Goal: Contribute content: Add original content to the website for others to see

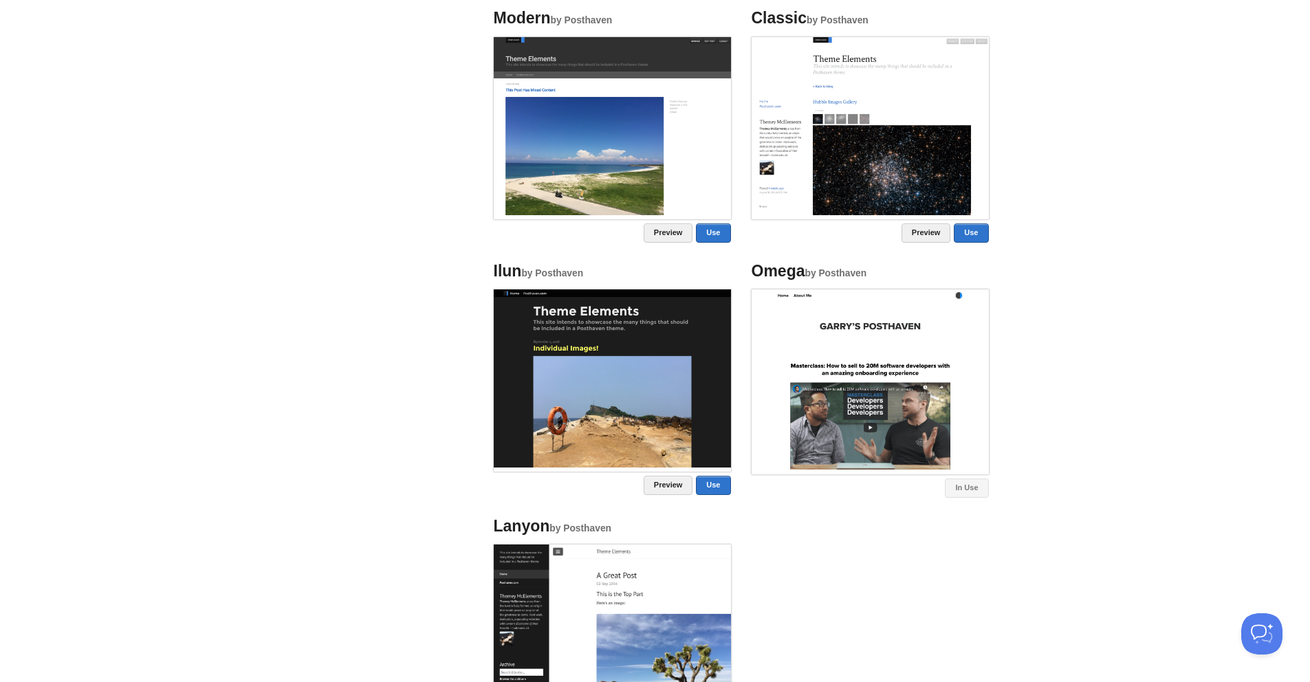
scroll to position [592, 0]
click at [657, 380] on img at bounding box center [612, 379] width 237 height 178
click at [679, 484] on link "Preview" at bounding box center [669, 486] width 50 height 19
click at [717, 502] on li "Ilun by Posthaven Preview Use" at bounding box center [612, 380] width 258 height 252
click at [719, 490] on link "Use" at bounding box center [713, 486] width 34 height 19
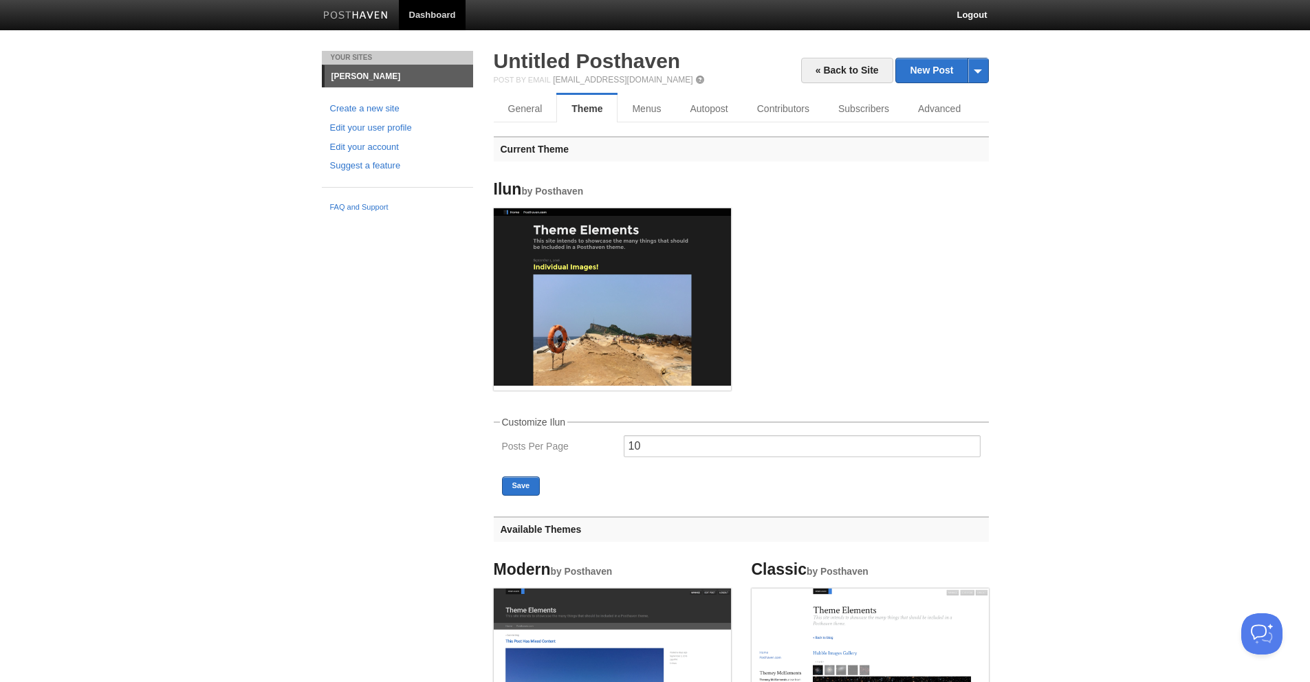
scroll to position [0, 0]
click at [509, 488] on button "Save" at bounding box center [521, 486] width 39 height 19
click at [642, 113] on link "Menus" at bounding box center [647, 110] width 59 height 28
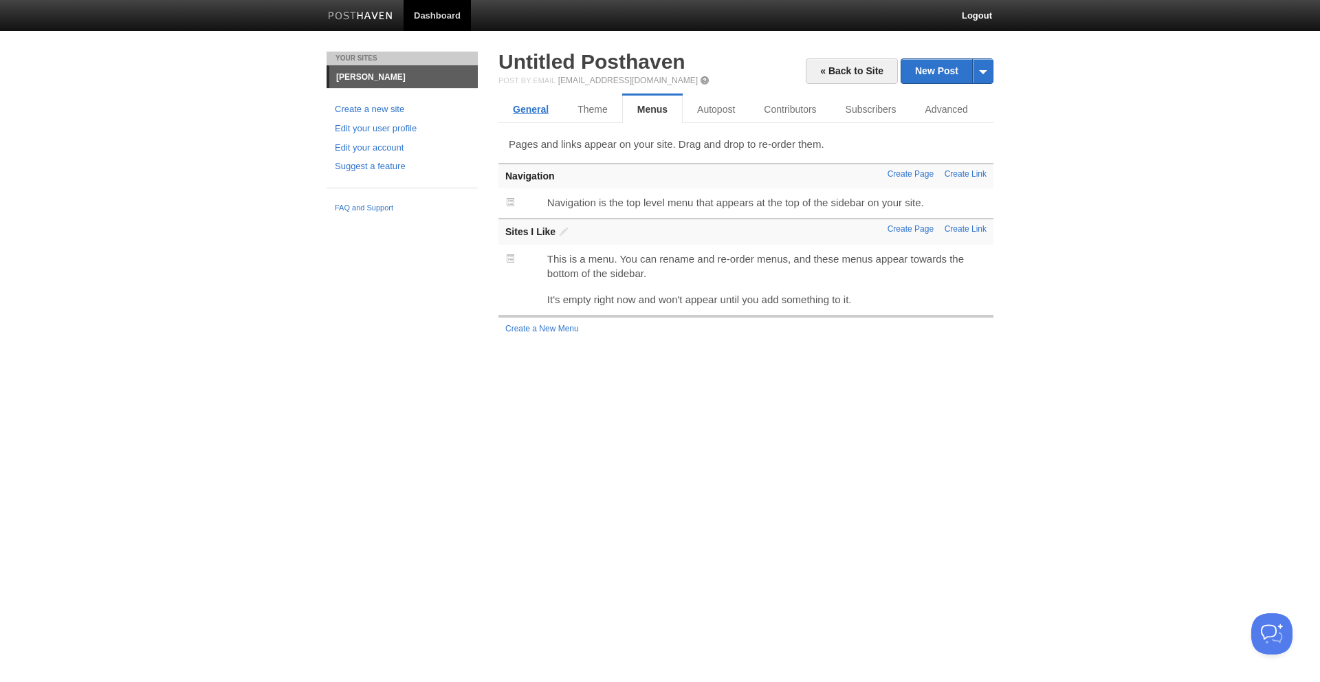
click at [556, 119] on link "General" at bounding box center [531, 110] width 65 height 28
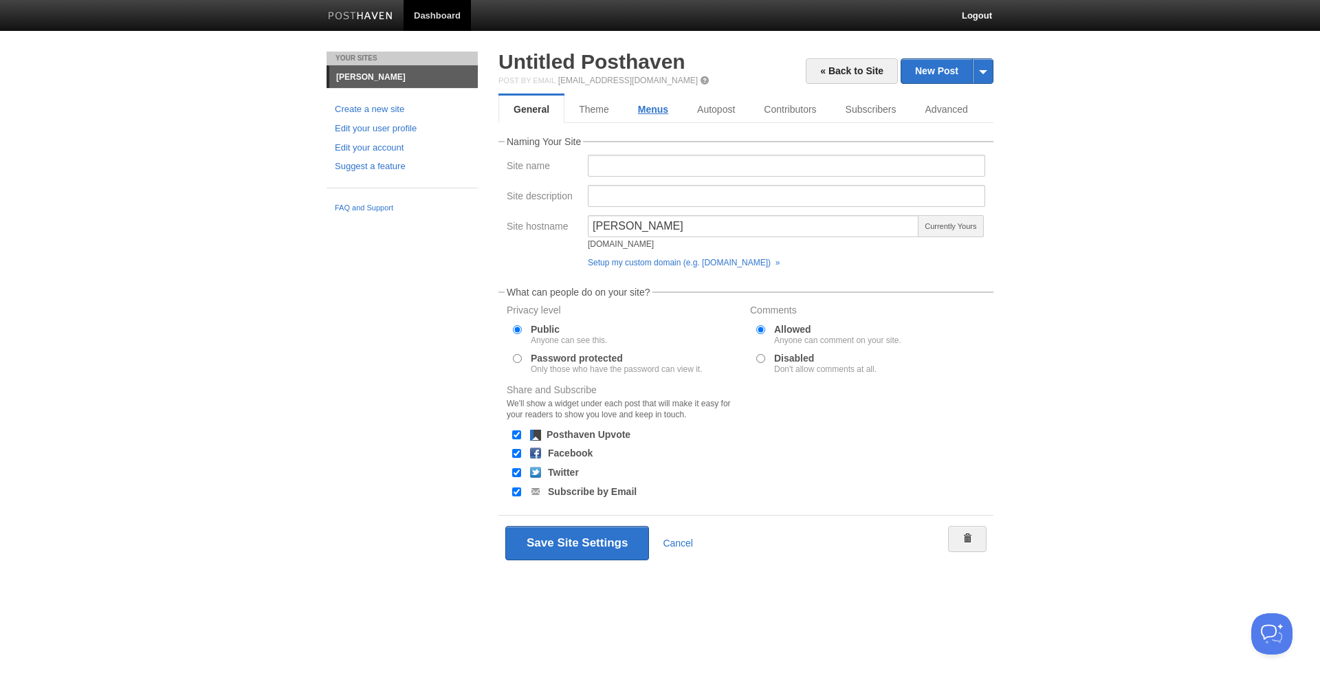
click at [660, 108] on link "Menus" at bounding box center [653, 110] width 59 height 28
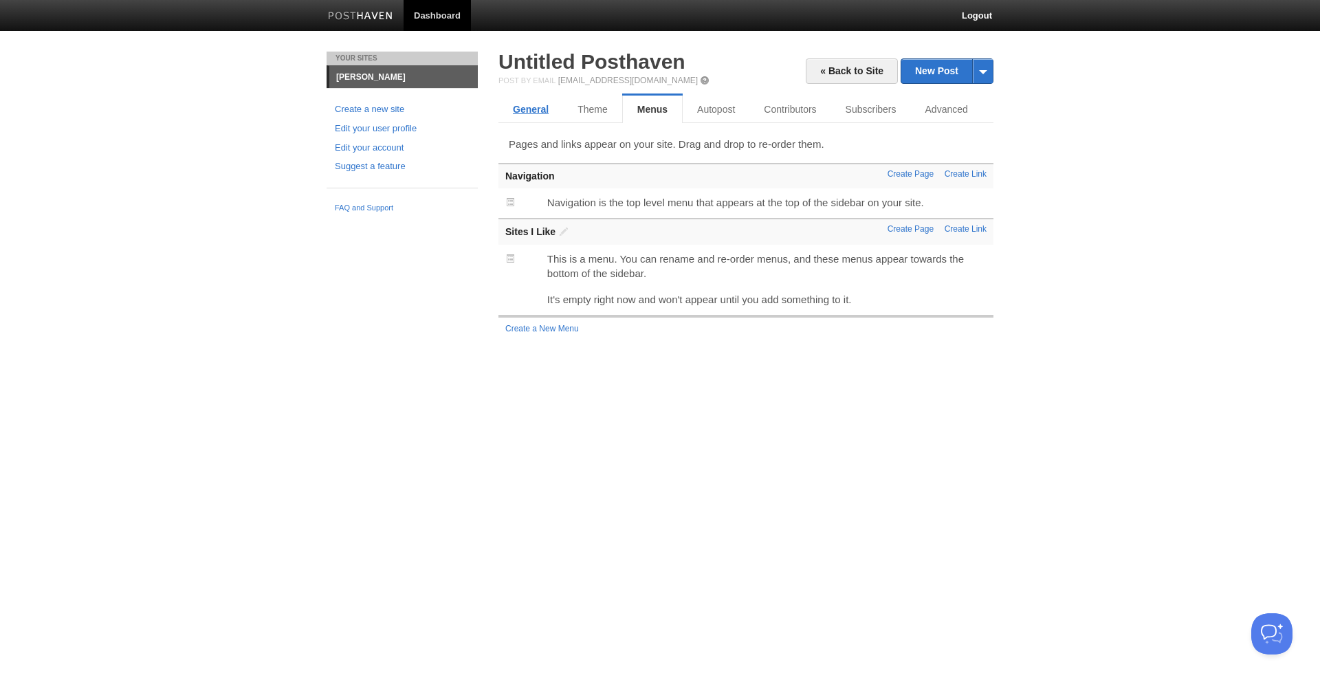
click at [548, 109] on link "General" at bounding box center [531, 110] width 65 height 28
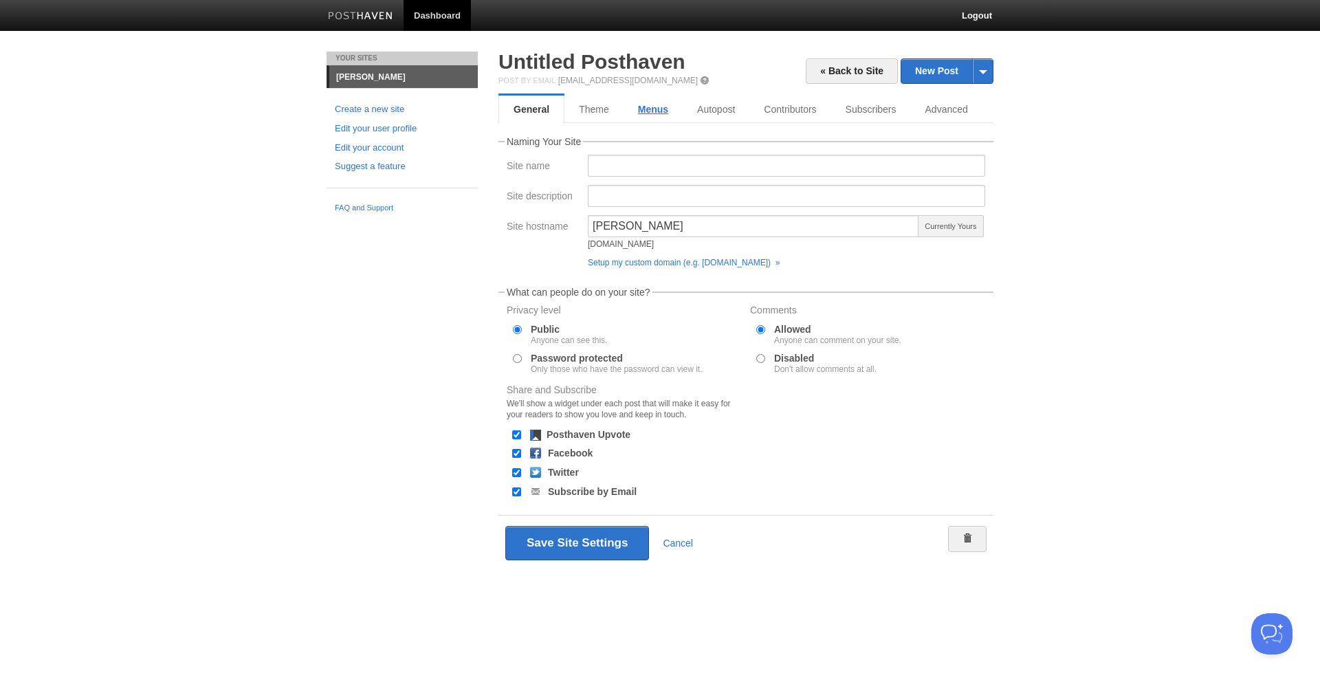
click at [660, 110] on link "Menus" at bounding box center [653, 110] width 59 height 28
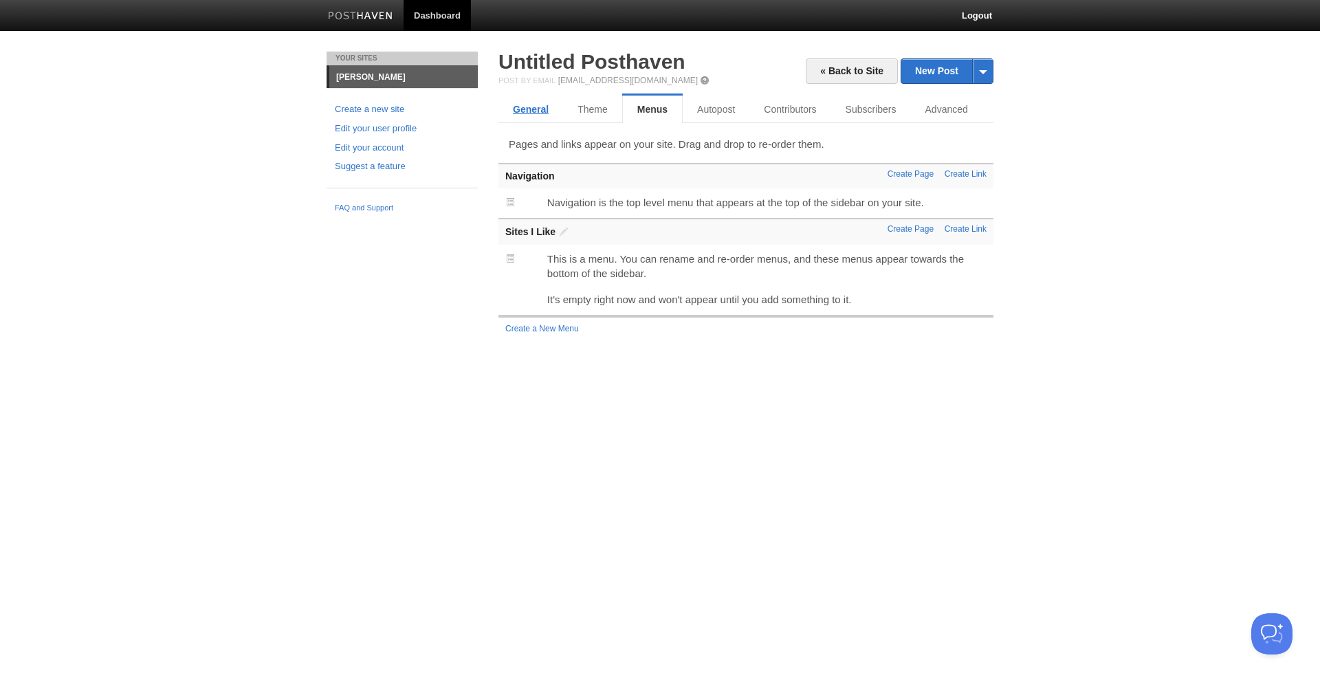
click at [540, 113] on link "General" at bounding box center [531, 110] width 65 height 28
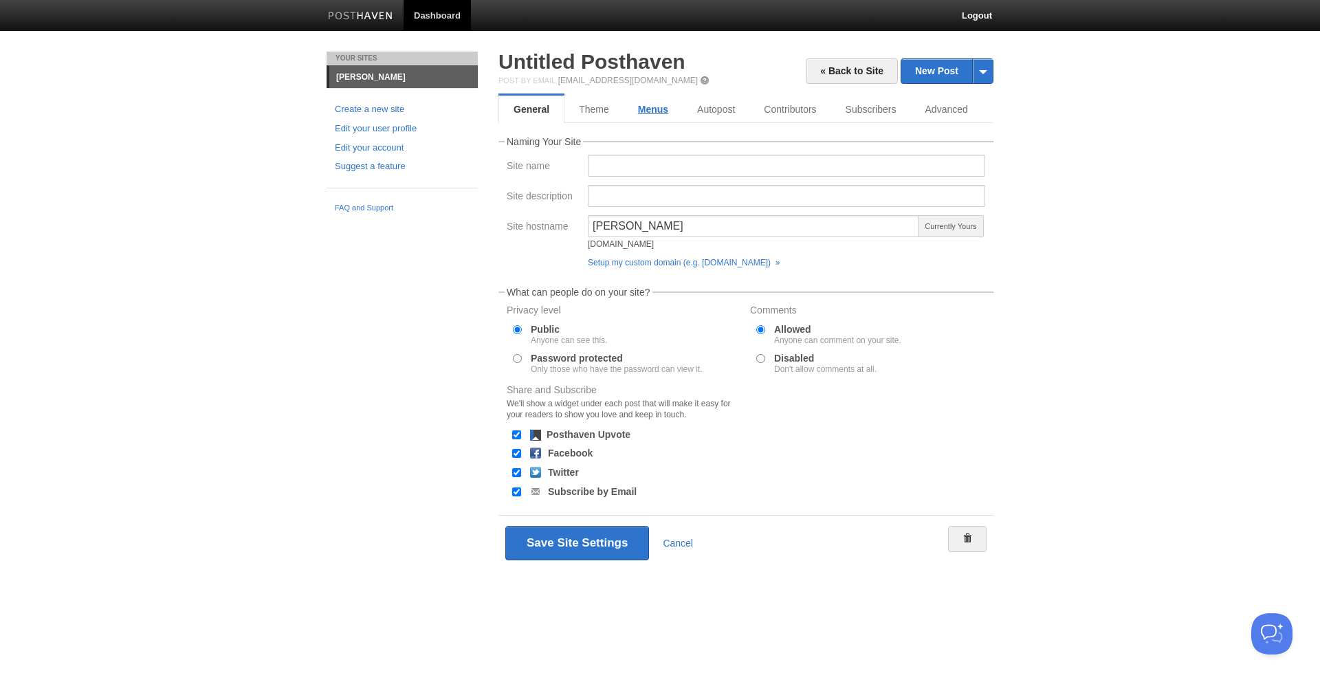
click at [631, 107] on link "Menus" at bounding box center [653, 110] width 59 height 28
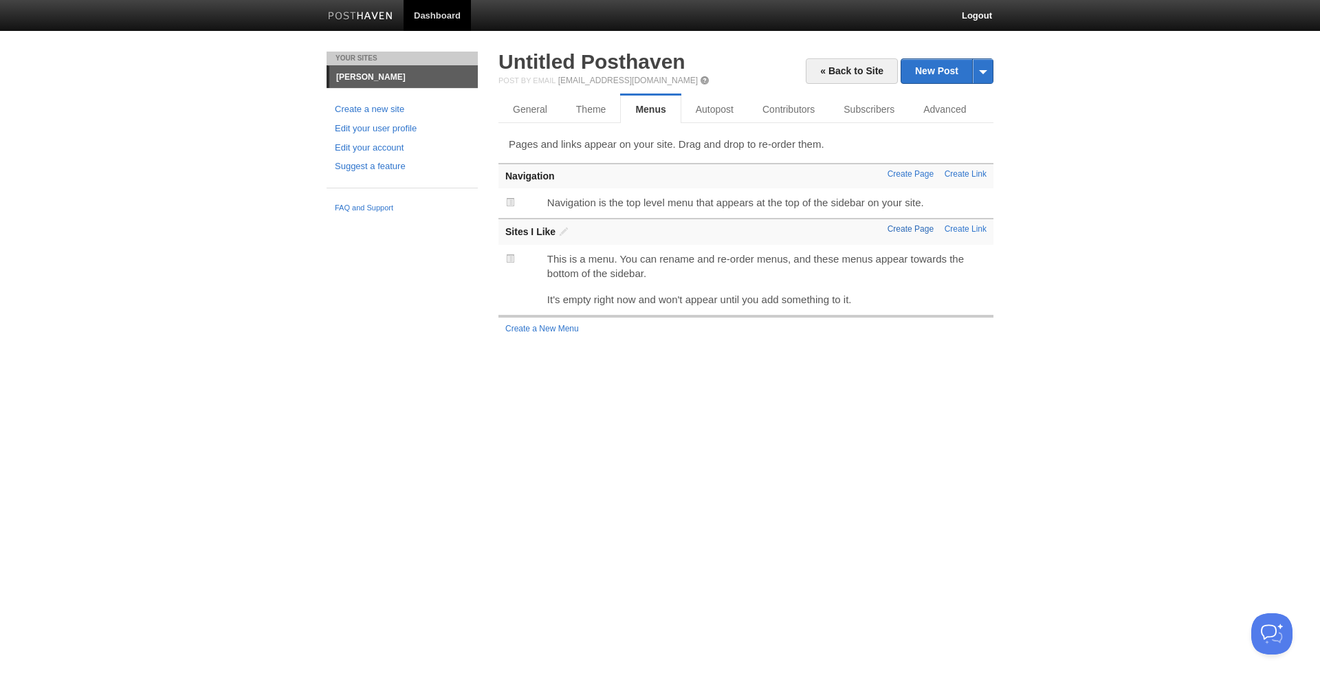
click at [908, 230] on link "Create Page" at bounding box center [911, 229] width 46 height 10
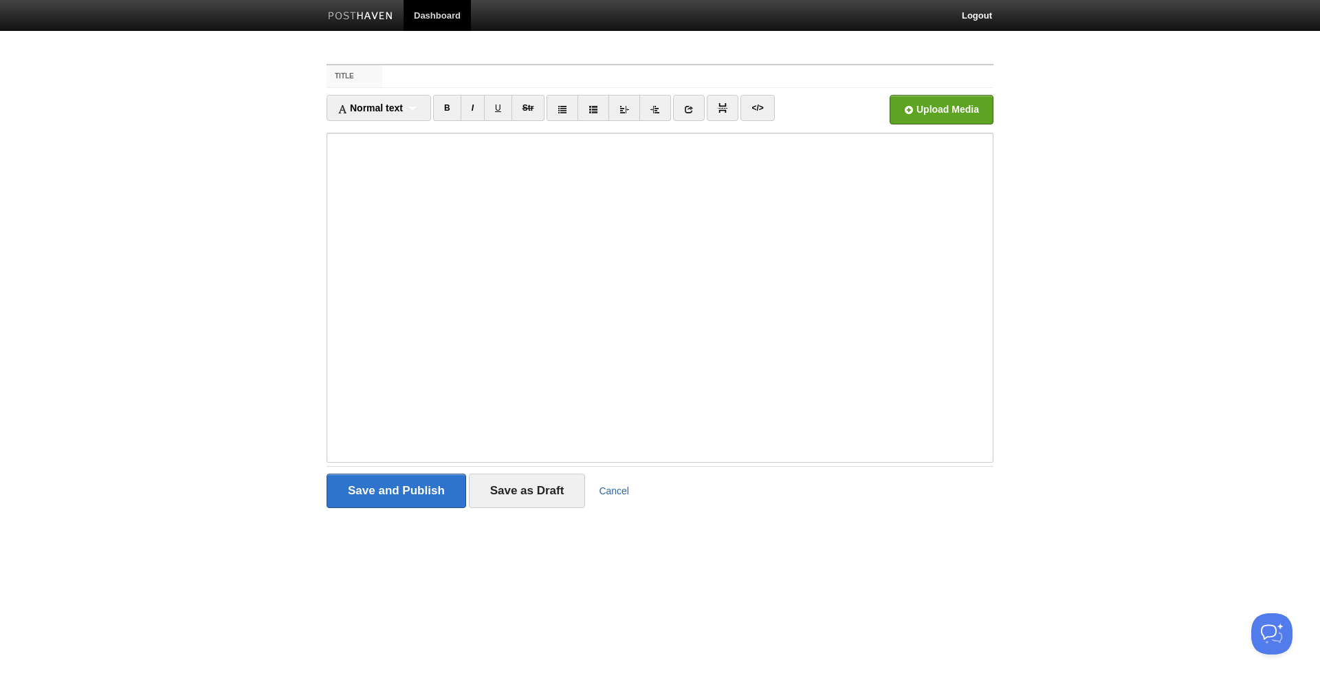
click at [600, 493] on link "Cancel" at bounding box center [614, 490] width 30 height 11
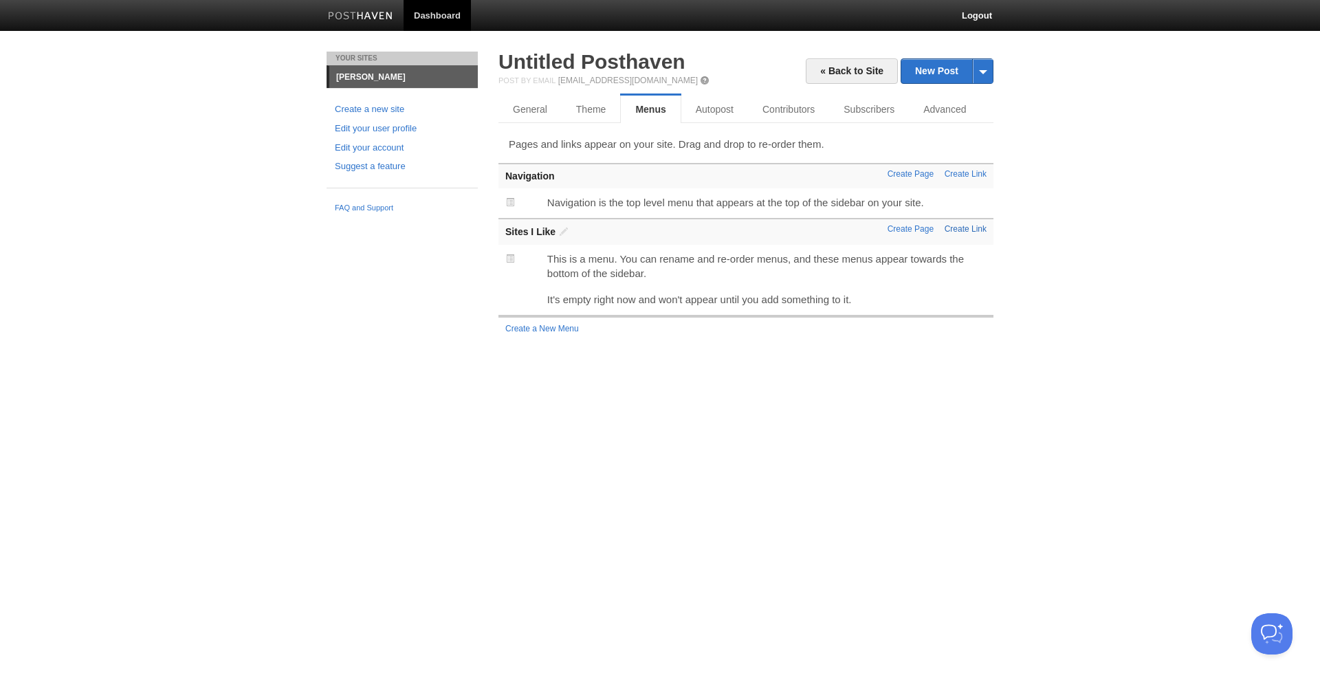
click at [959, 234] on link "Create Link" at bounding box center [966, 229] width 42 height 10
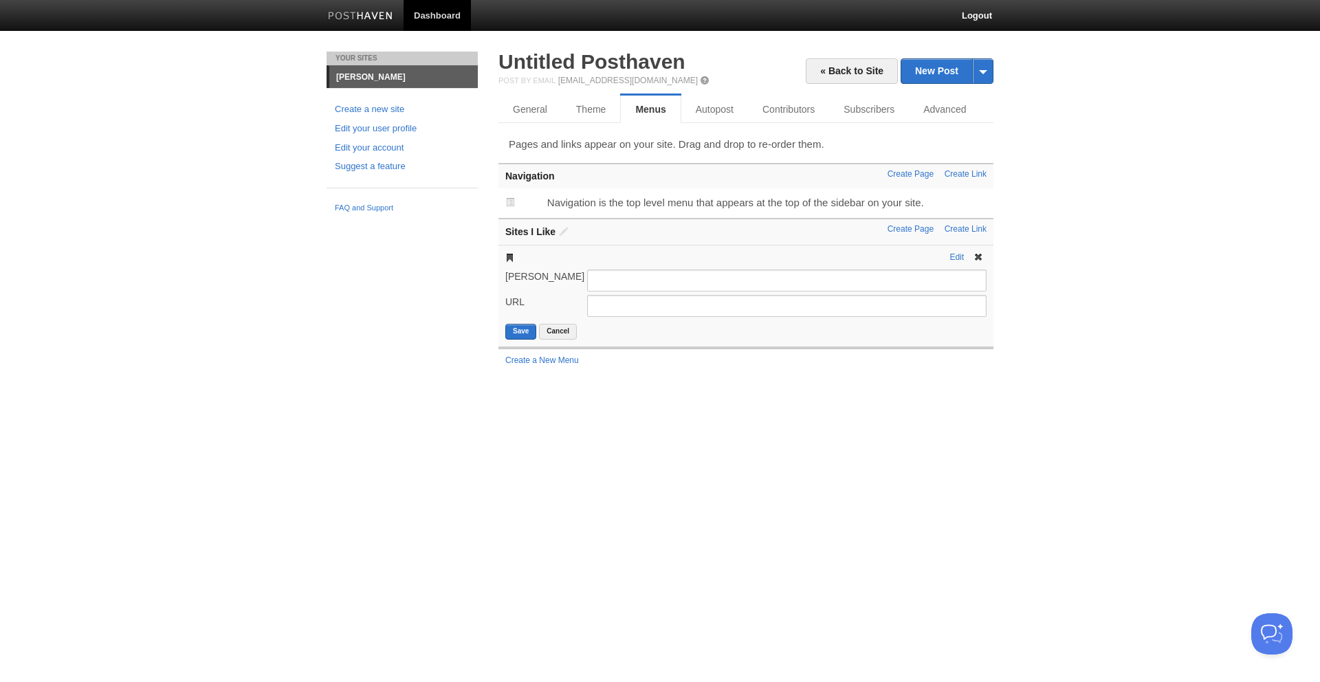
click at [802, 283] on input "[PERSON_NAME]" at bounding box center [787, 281] width 400 height 22
type input "LinkedIn"
click at [677, 312] on input "URL" at bounding box center [787, 306] width 400 height 22
paste input "[URL][DOMAIN_NAME]"
type input "[URL][DOMAIN_NAME]"
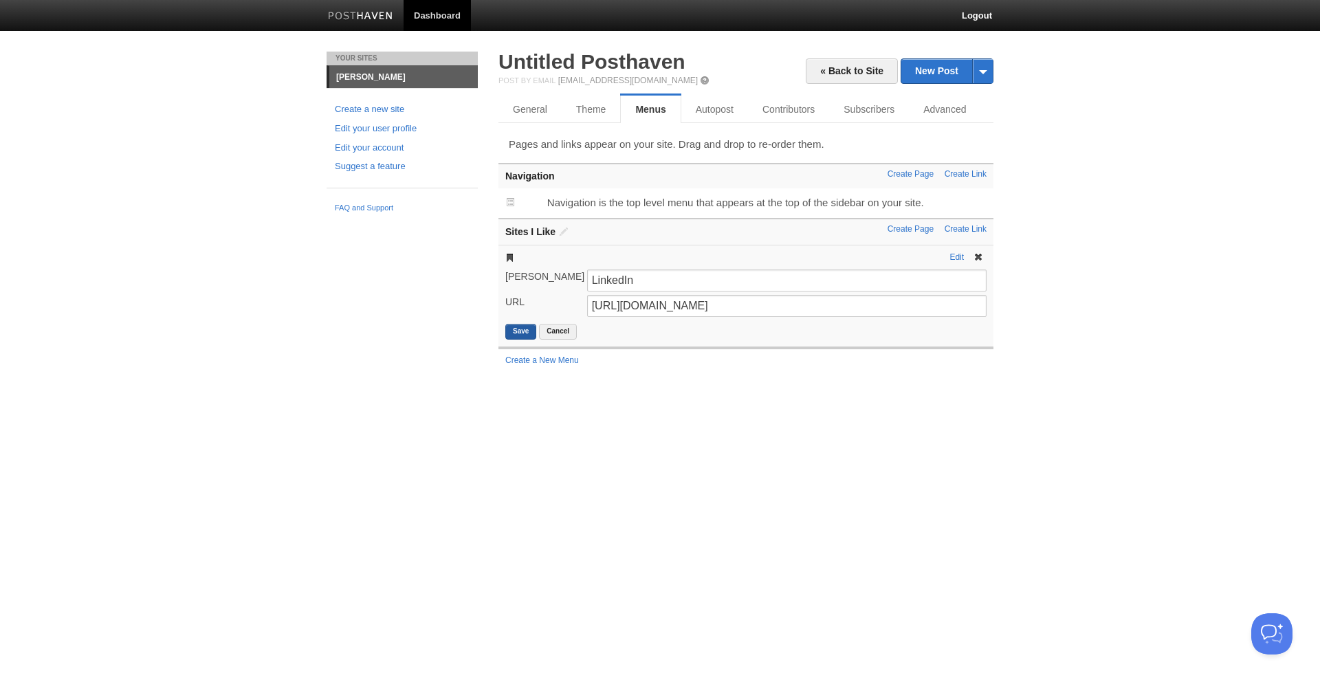
click at [520, 333] on button "Save" at bounding box center [520, 332] width 31 height 16
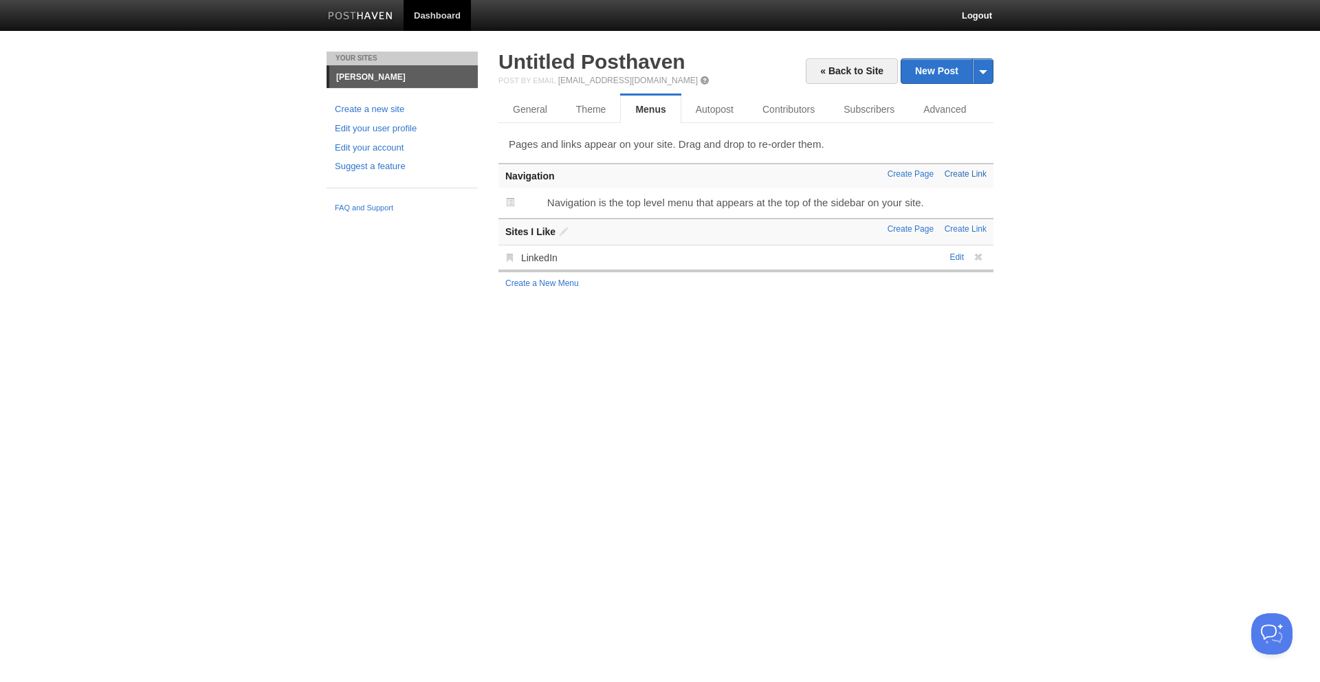
click at [980, 173] on link "Create Link" at bounding box center [966, 174] width 42 height 10
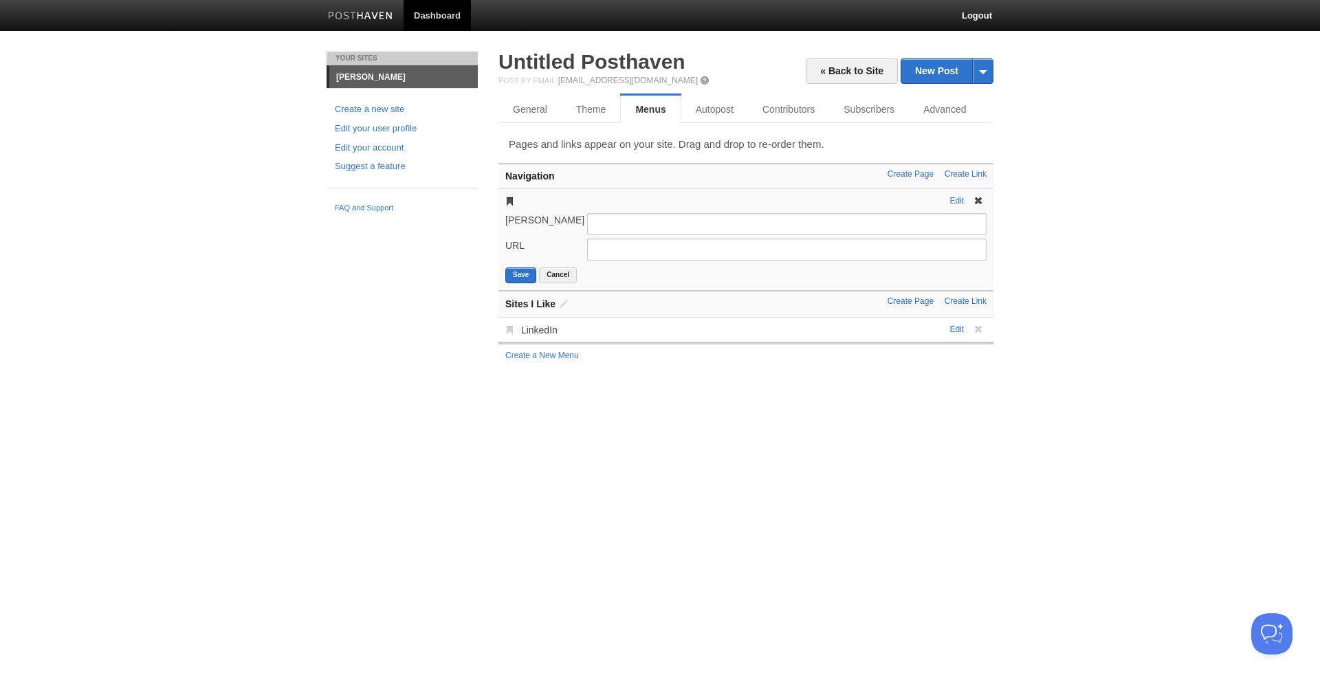
click at [977, 200] on span at bounding box center [979, 201] width 10 height 10
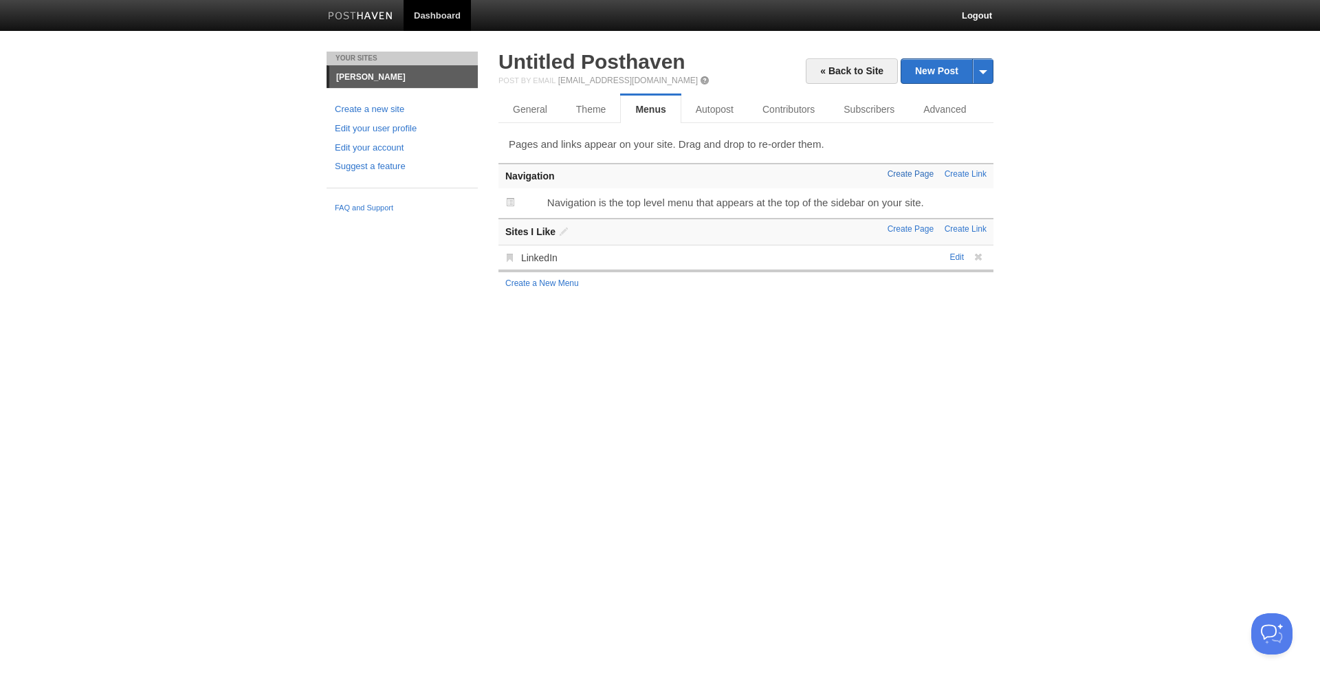
click at [908, 172] on link "Create Page" at bounding box center [911, 174] width 46 height 10
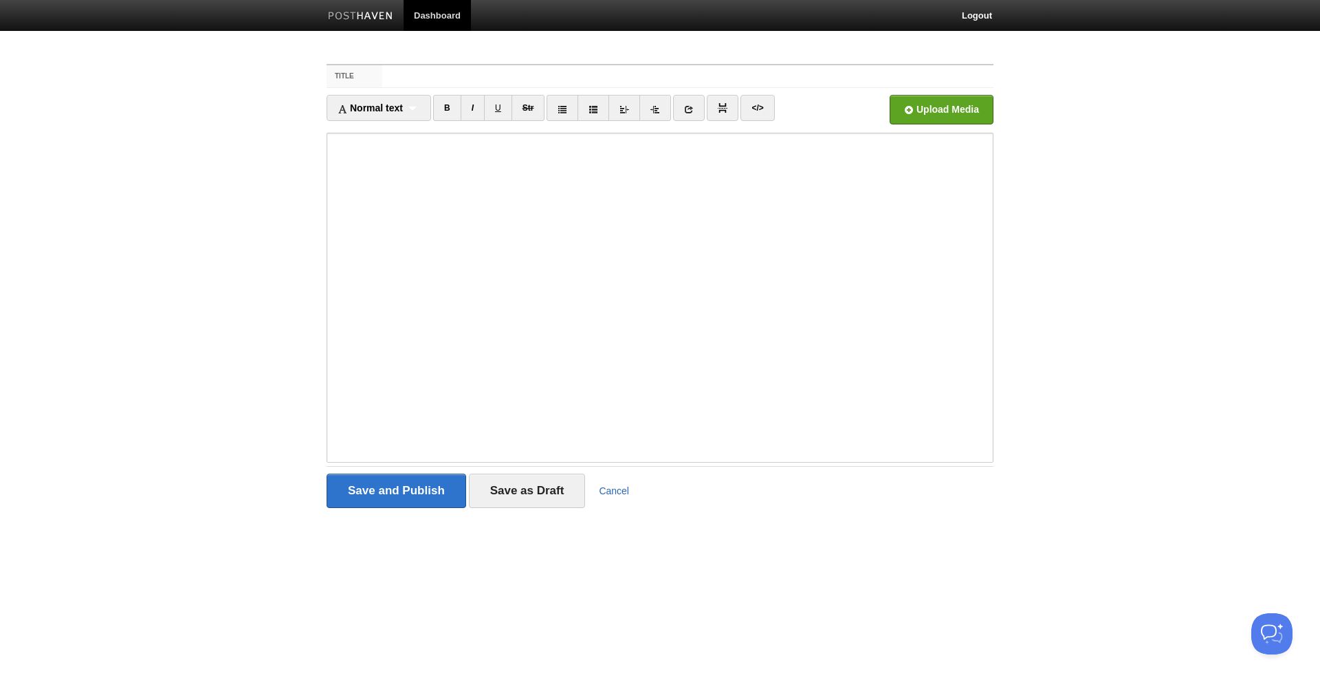
click at [615, 492] on link "Cancel" at bounding box center [614, 490] width 30 height 11
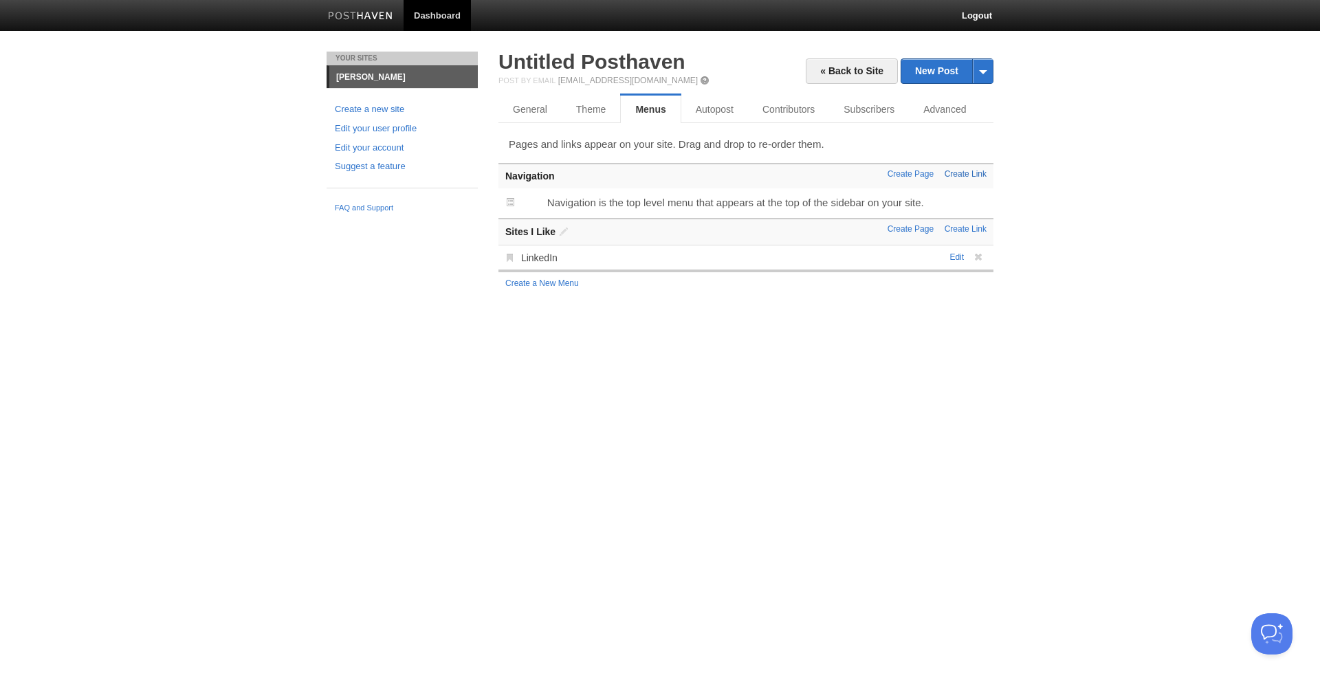
click at [965, 175] on link "Create Link" at bounding box center [966, 174] width 42 height 10
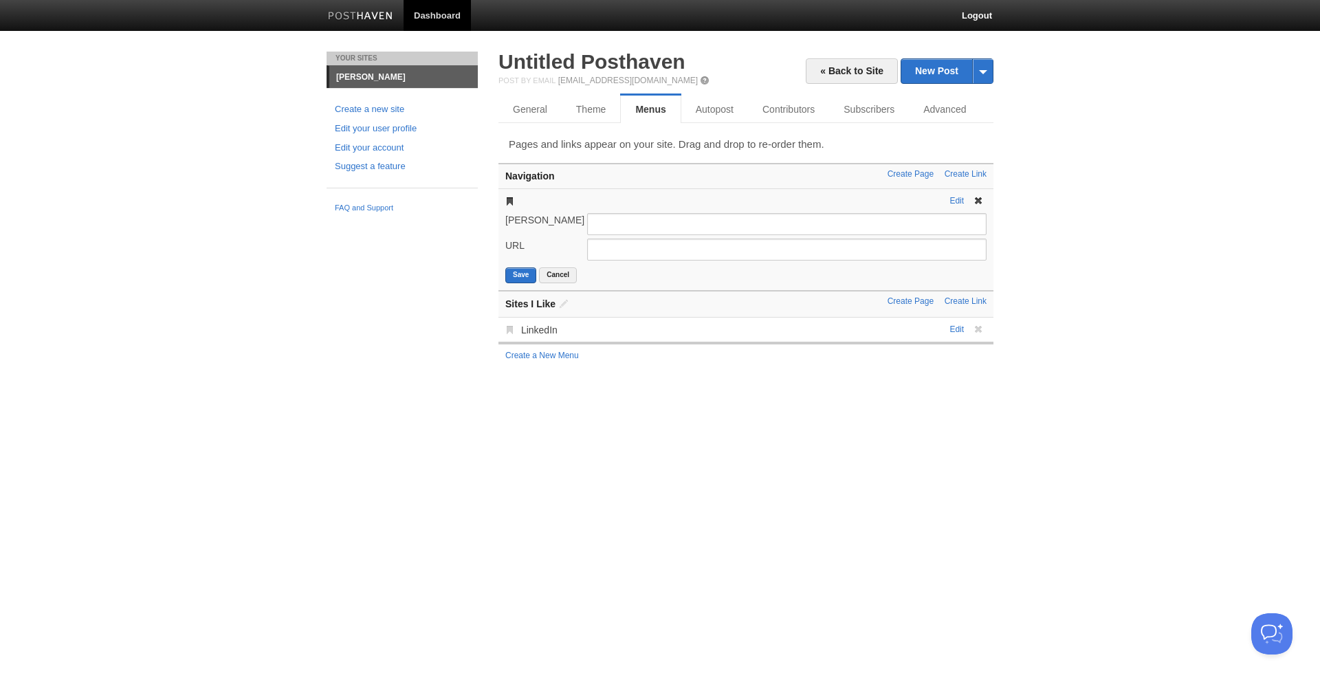
click at [983, 201] on link at bounding box center [977, 201] width 20 height 10
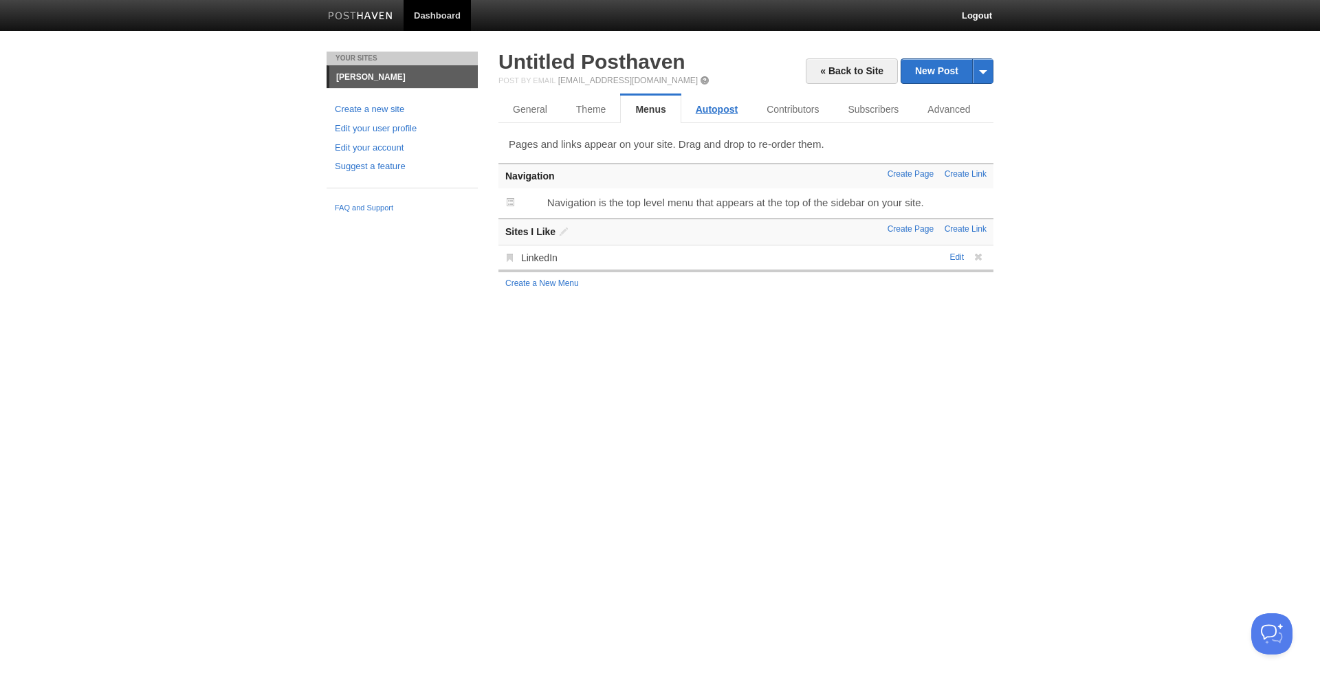
click at [706, 109] on link "Autopost" at bounding box center [716, 110] width 71 height 28
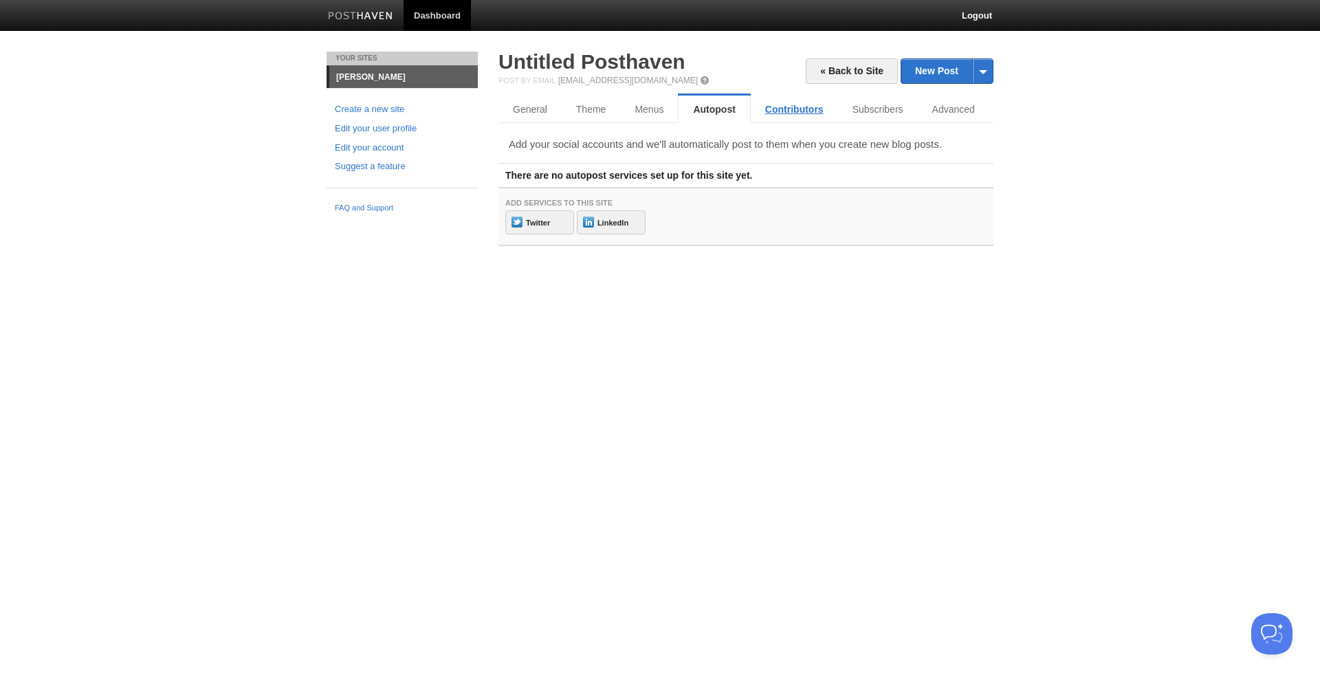
click at [765, 107] on link "Contributors" at bounding box center [794, 110] width 87 height 28
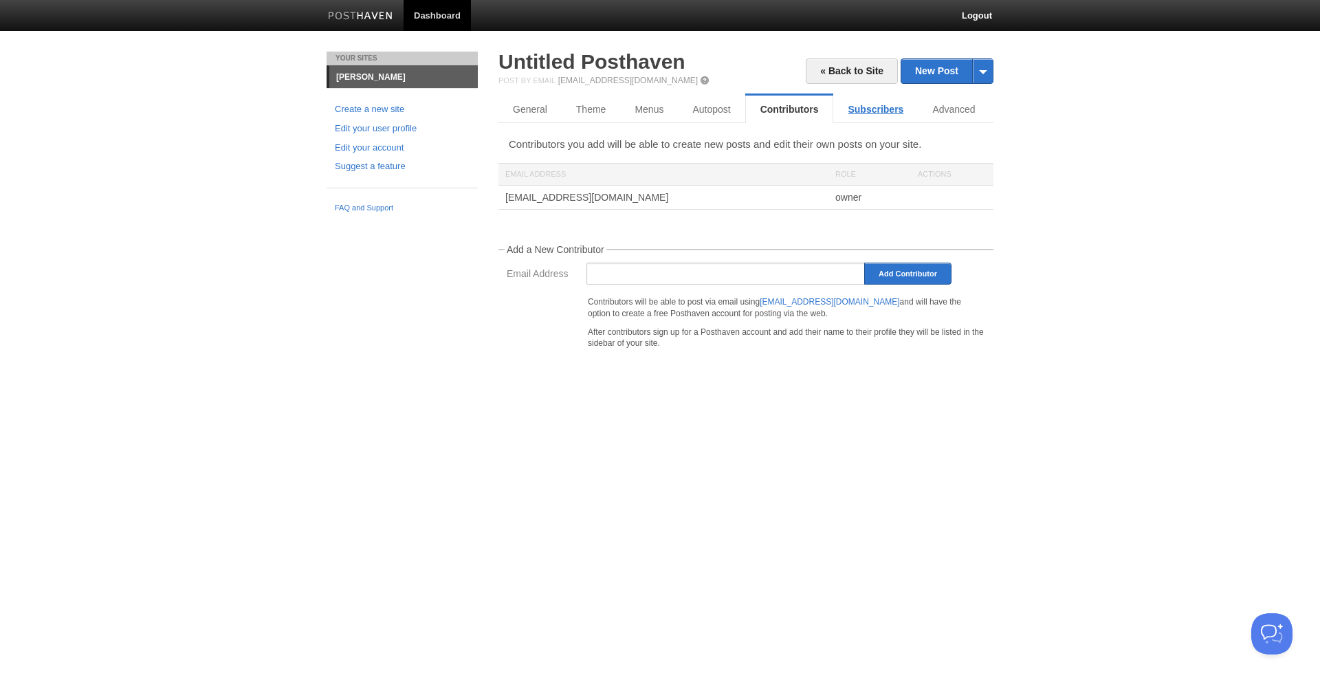
click at [849, 113] on link "Subscribers" at bounding box center [875, 110] width 85 height 28
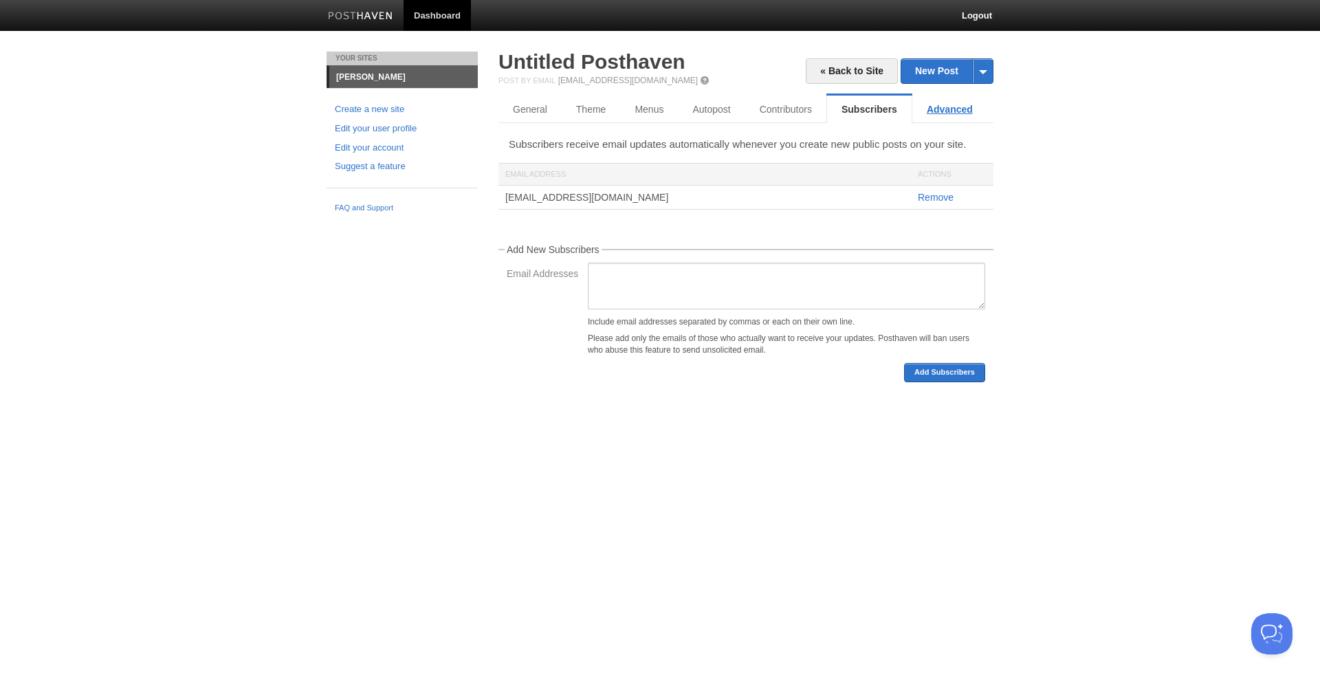
click at [962, 109] on link "Advanced" at bounding box center [950, 110] width 75 height 28
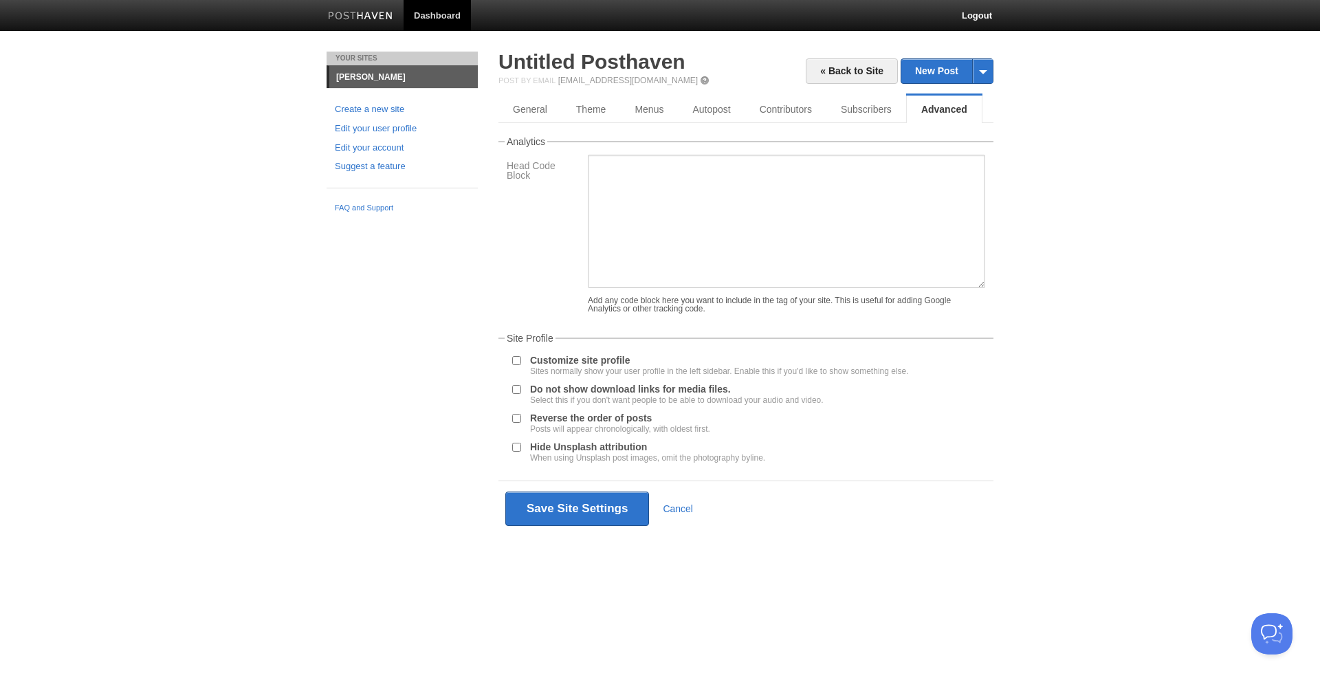
click at [521, 360] on input "Customize site profile Sites normally show your user profile in the left sideba…" at bounding box center [516, 360] width 9 height 9
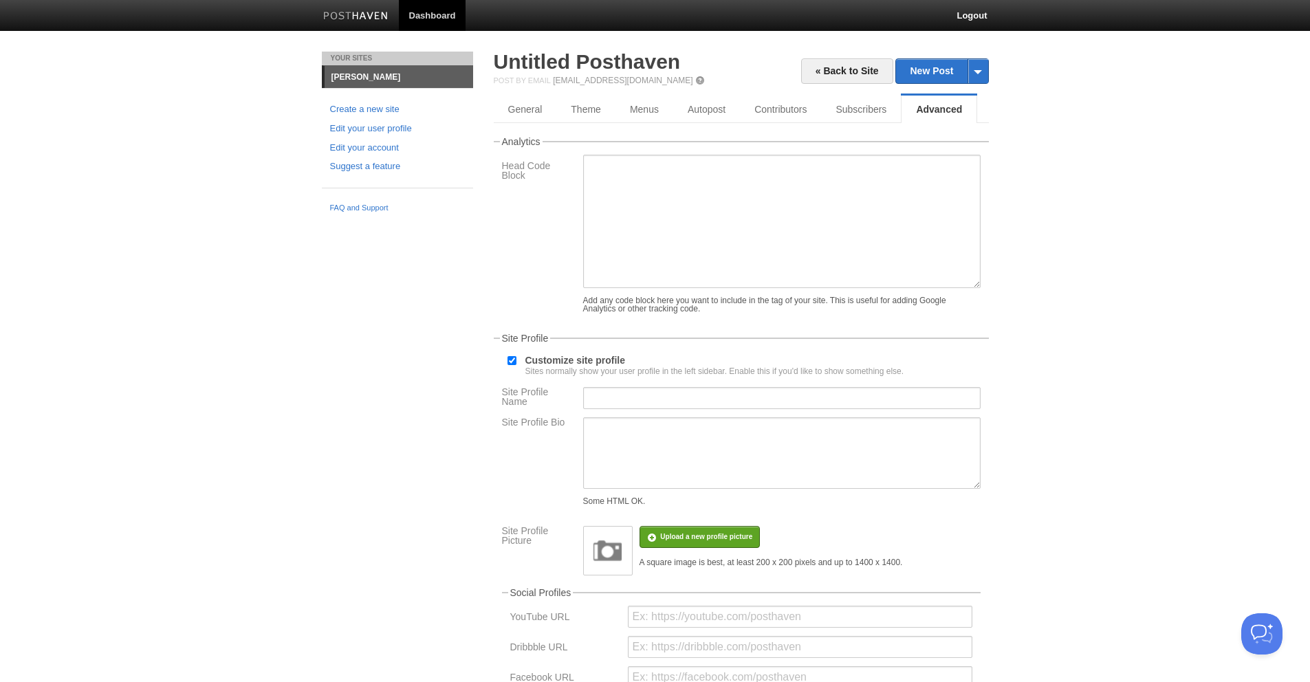
click at [514, 359] on input "Customize site profile Sites normally show your user profile in the left sideba…" at bounding box center [511, 360] width 9 height 9
checkbox input "false"
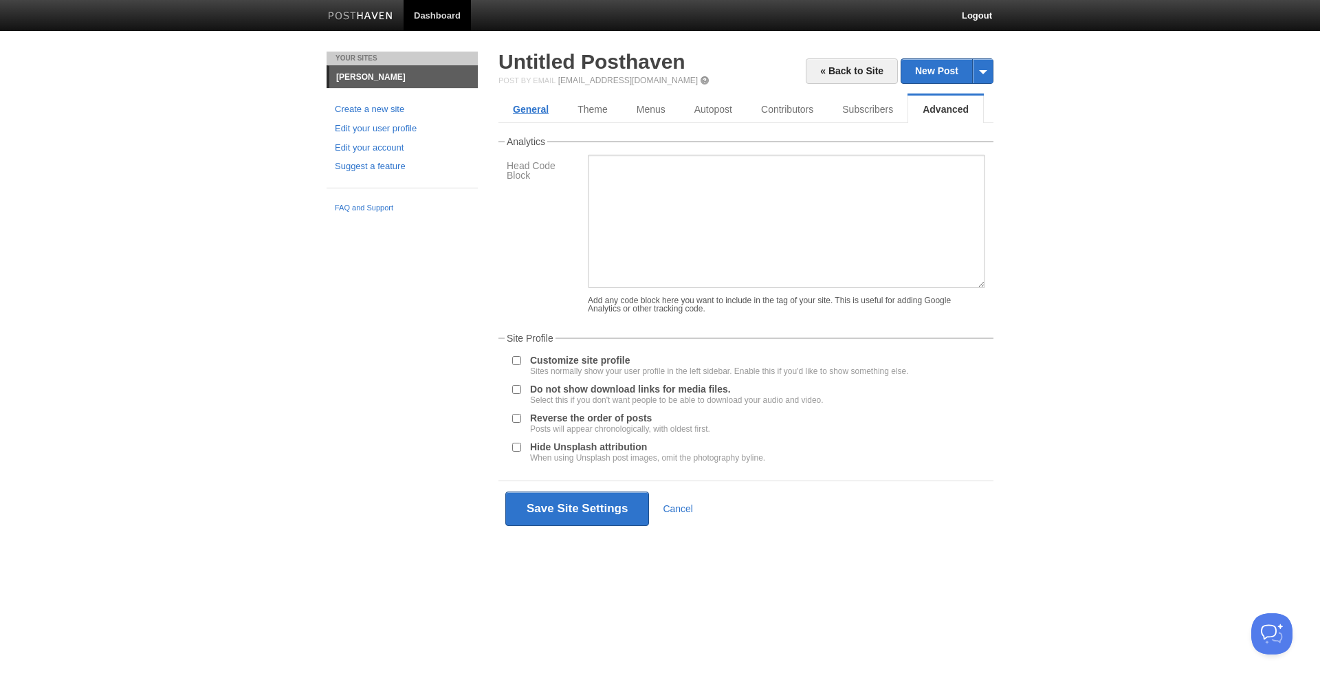
click at [549, 115] on link "General" at bounding box center [531, 110] width 65 height 28
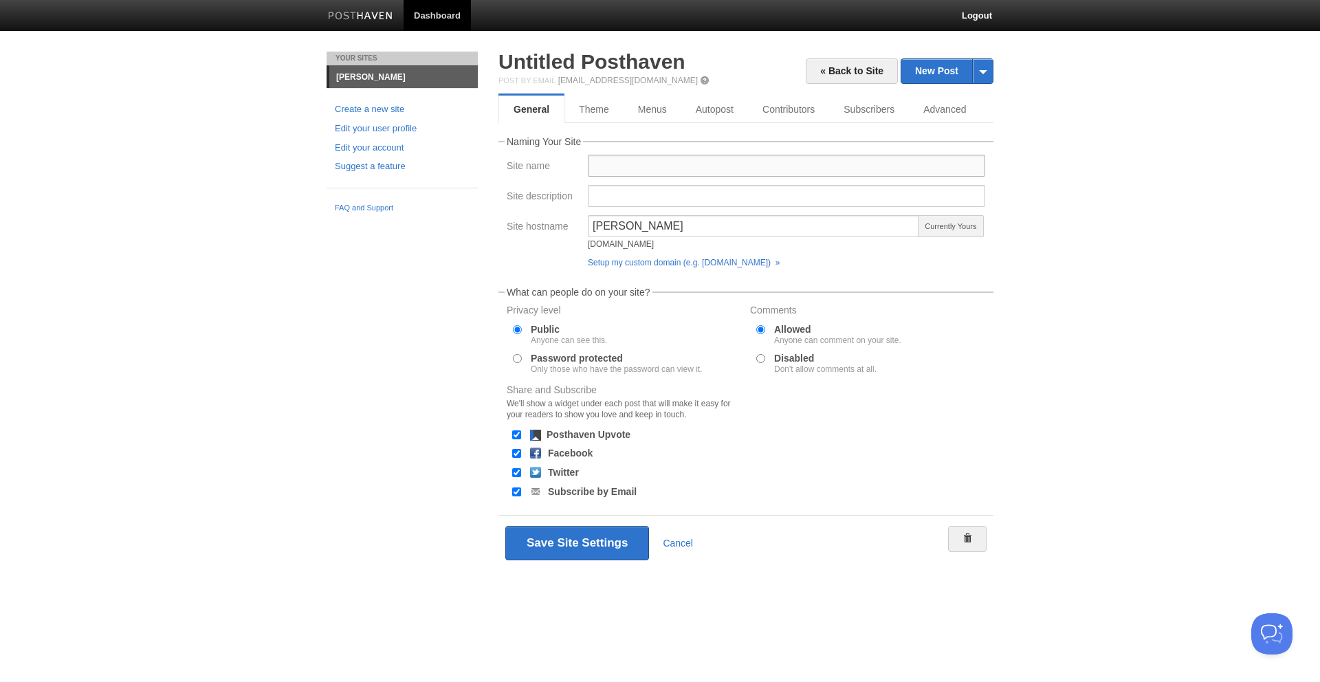
click at [613, 172] on input "Site name" at bounding box center [786, 166] width 397 height 22
type input "[PERSON_NAME]"
type input "Official [PERSON_NAME]"
click at [1216, 294] on body "Dashboard Logout Your Sites [PERSON_NAME] Create a new site Edit your user prof…" at bounding box center [660, 305] width 1320 height 611
click at [367, 127] on link "Edit your user profile" at bounding box center [402, 129] width 135 height 14
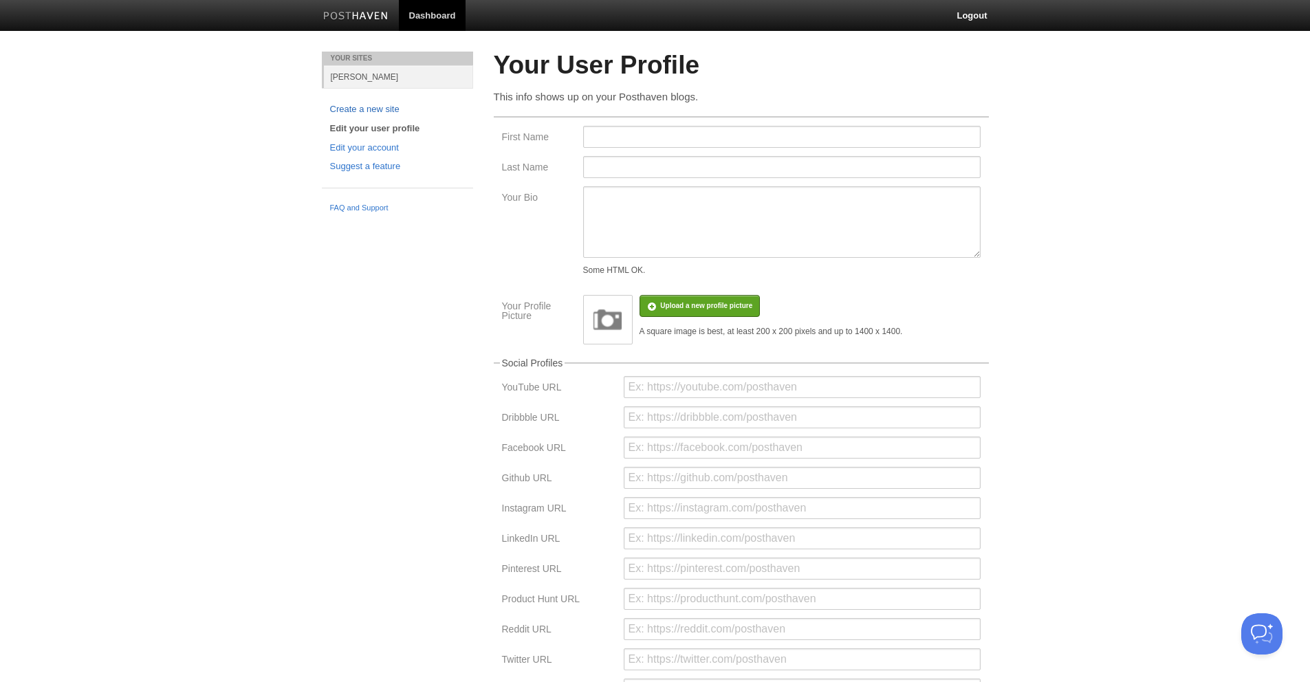
click at [364, 104] on link "Create a new site" at bounding box center [397, 109] width 135 height 14
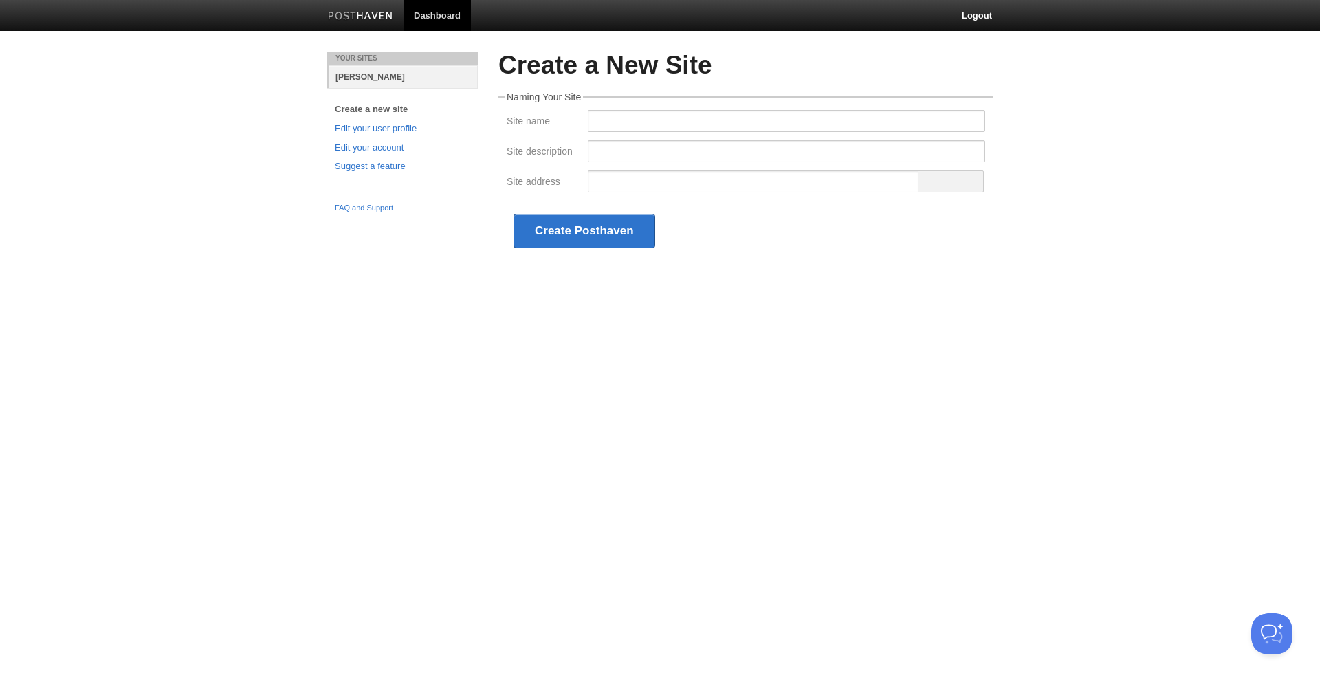
click at [363, 74] on link "[PERSON_NAME]" at bounding box center [403, 76] width 149 height 23
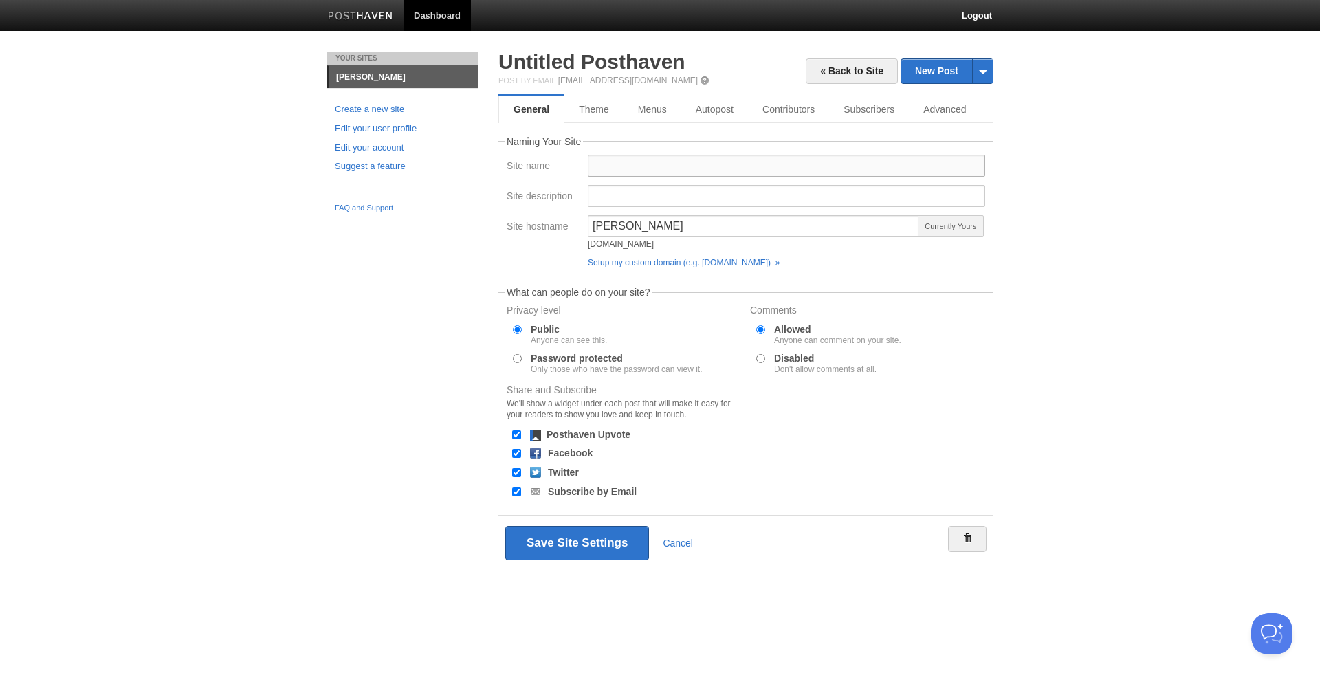
click at [659, 168] on input "Site name" at bounding box center [786, 166] width 397 height 22
type input "[PERSON_NAME]"
click at [578, 545] on button "Save Site Settings" at bounding box center [577, 543] width 144 height 34
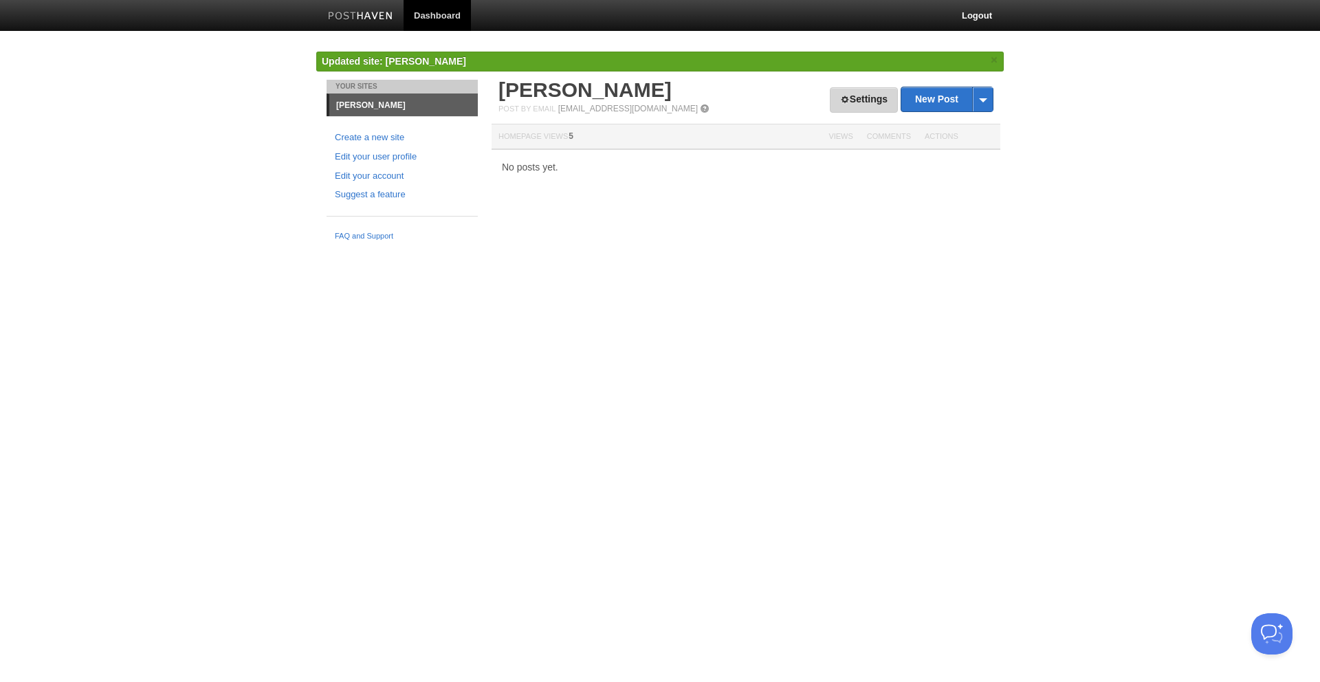
click at [859, 95] on link "Settings" at bounding box center [864, 99] width 68 height 25
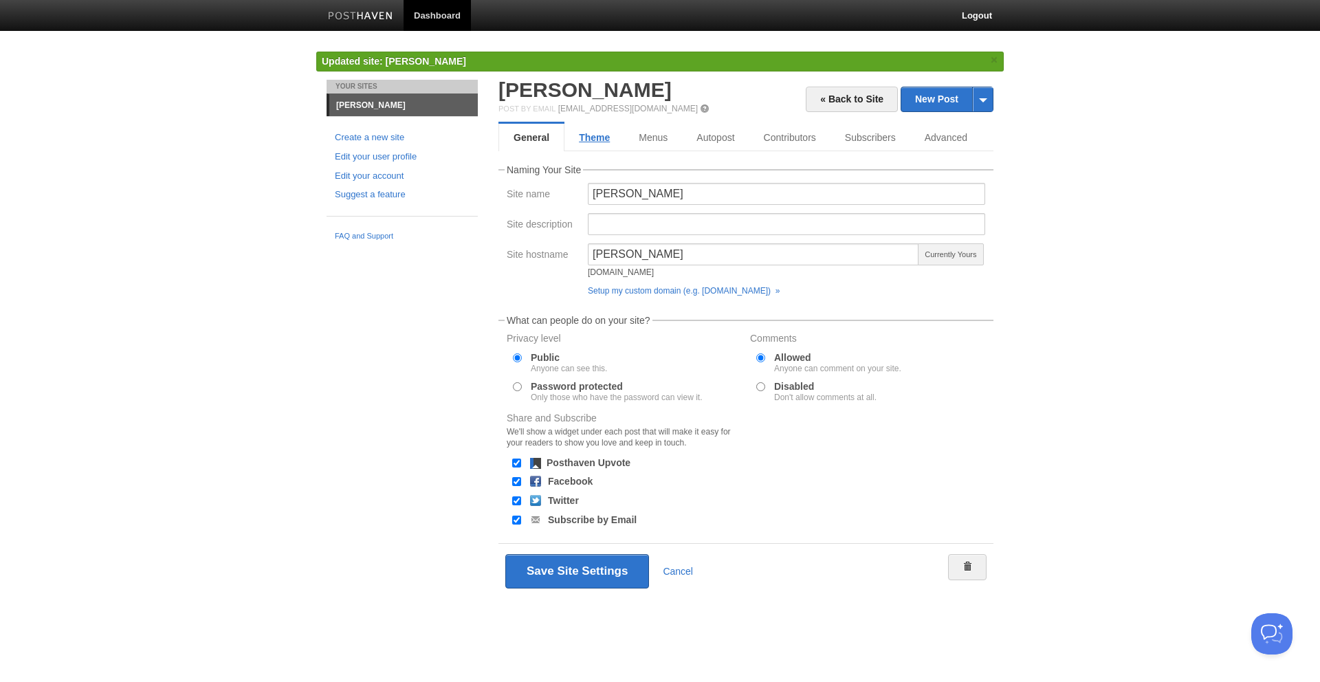
click at [598, 140] on link "Theme" at bounding box center [595, 138] width 60 height 28
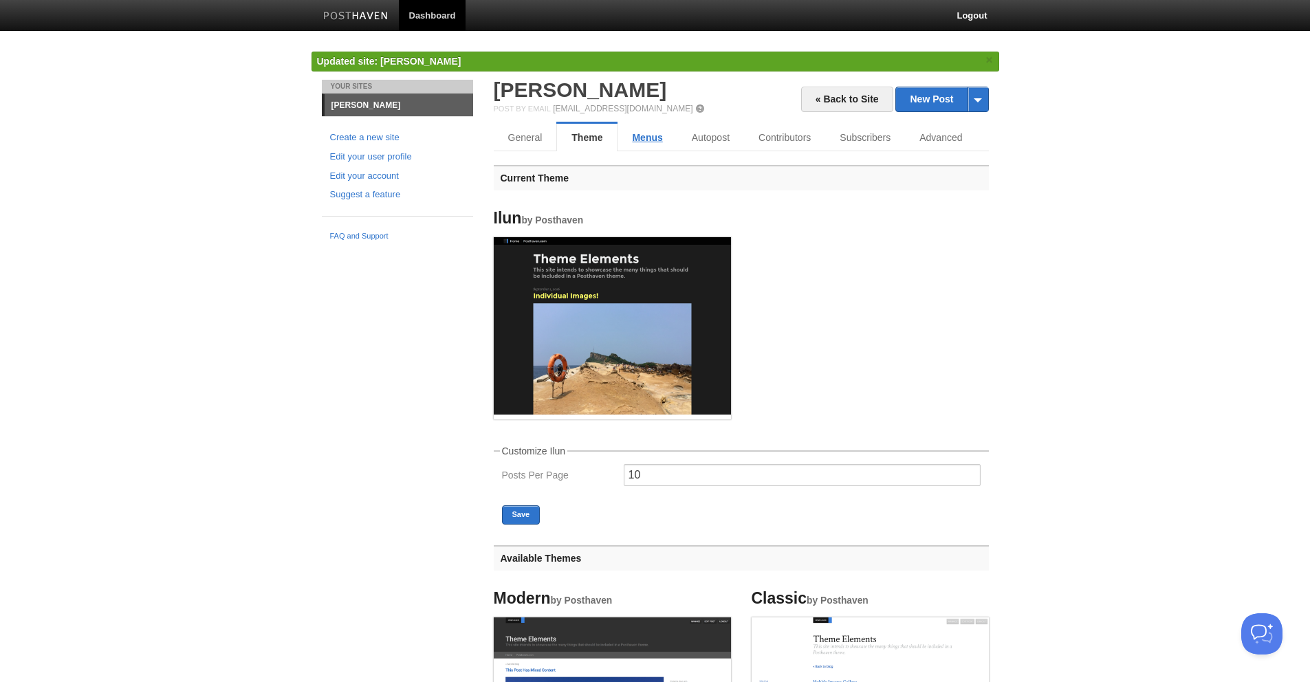
click at [633, 135] on link "Menus" at bounding box center [647, 138] width 59 height 28
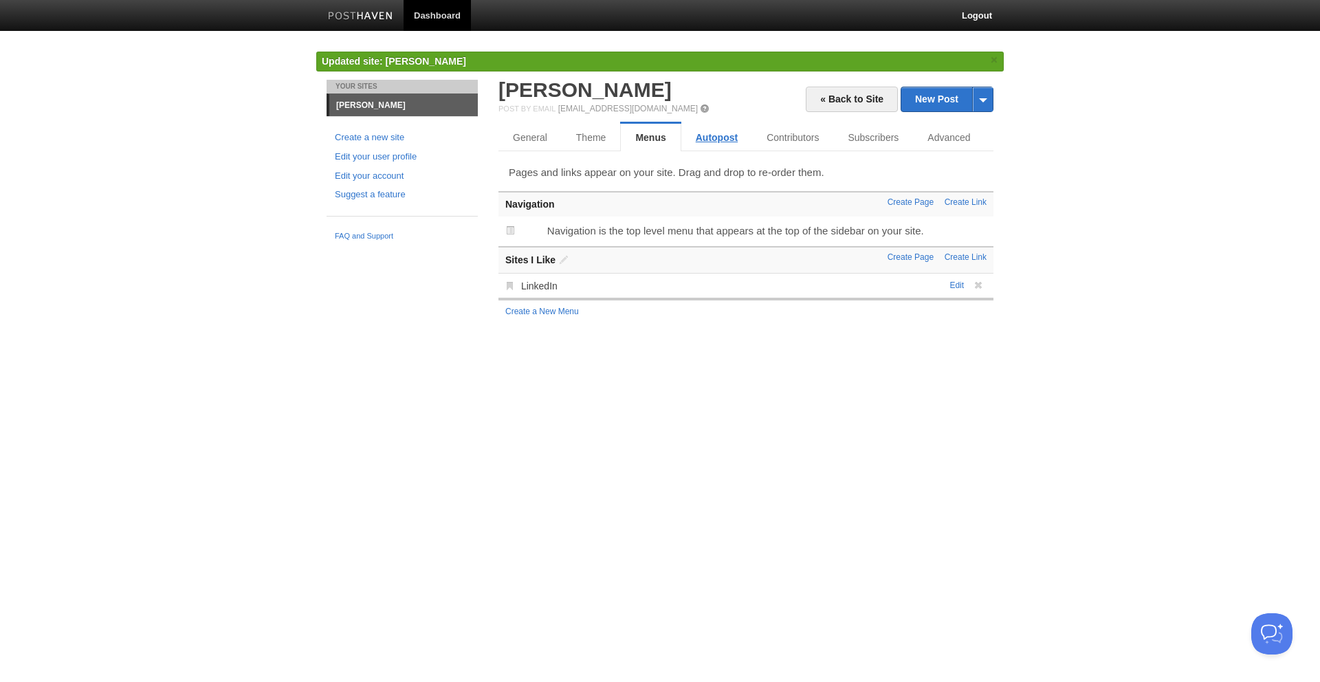
click at [708, 135] on link "Autopost" at bounding box center [716, 138] width 71 height 28
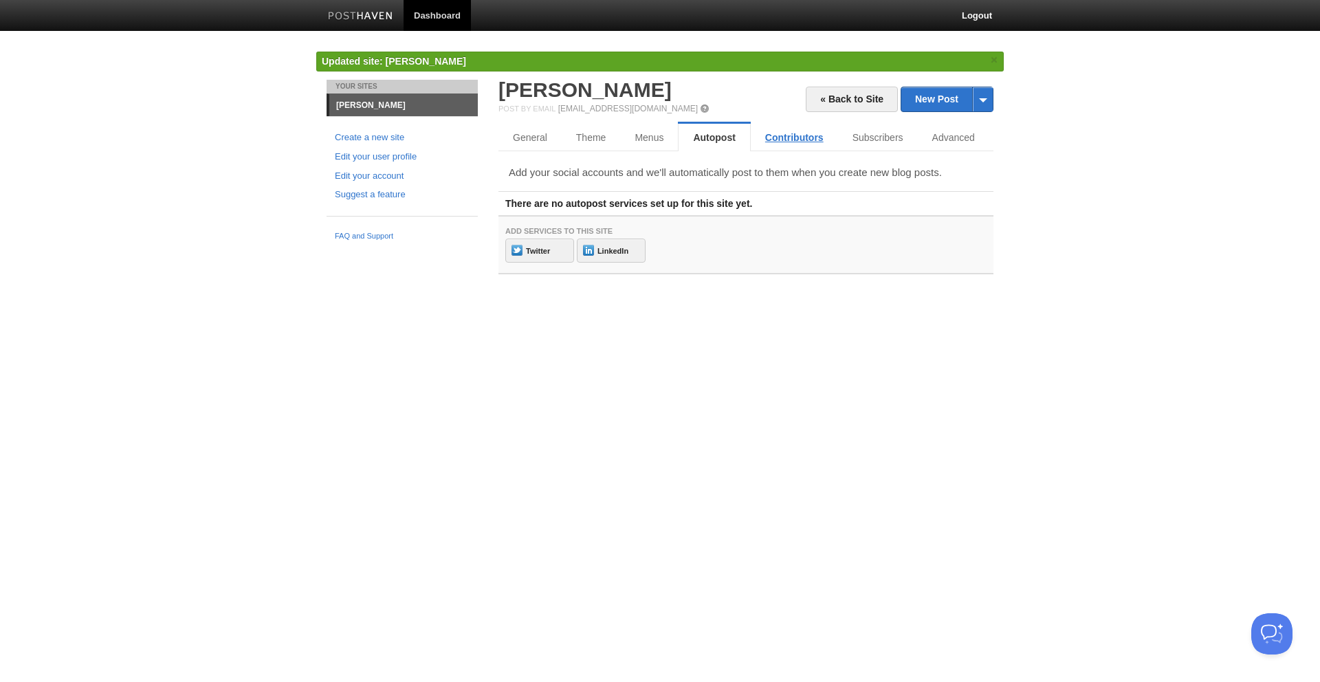
click at [776, 135] on link "Contributors" at bounding box center [794, 138] width 87 height 28
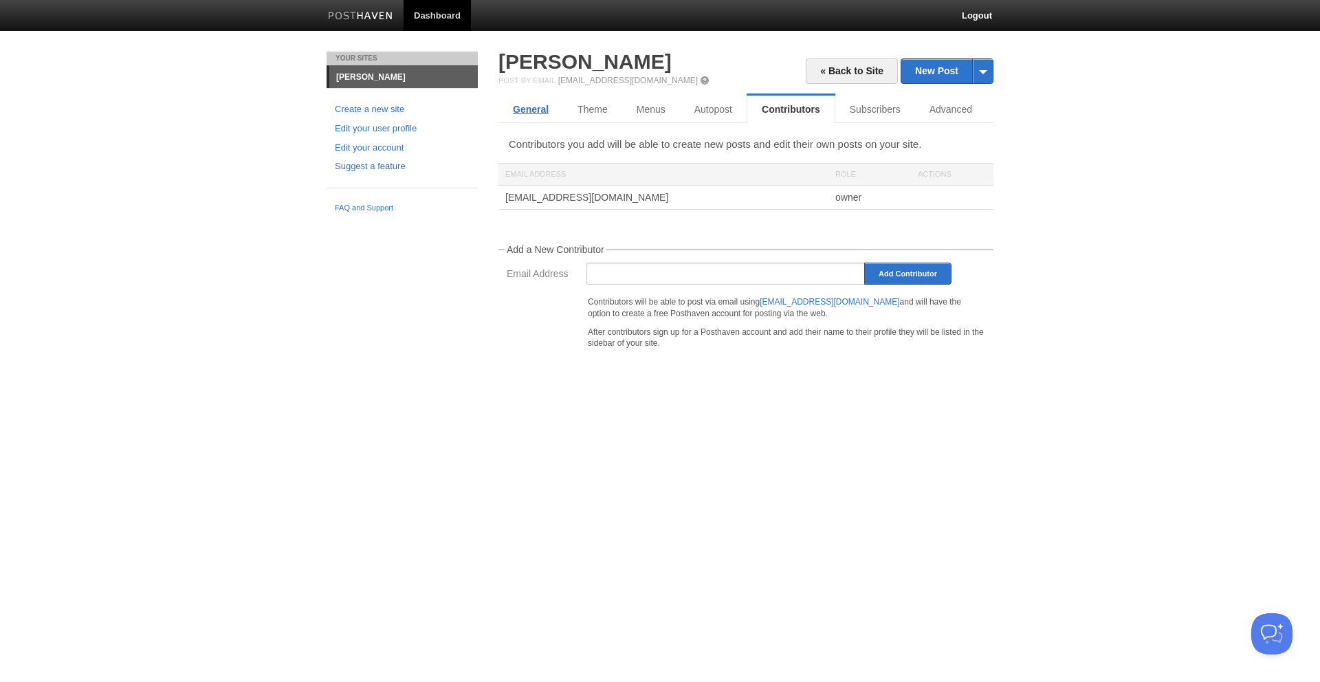
click at [540, 113] on link "General" at bounding box center [531, 110] width 65 height 28
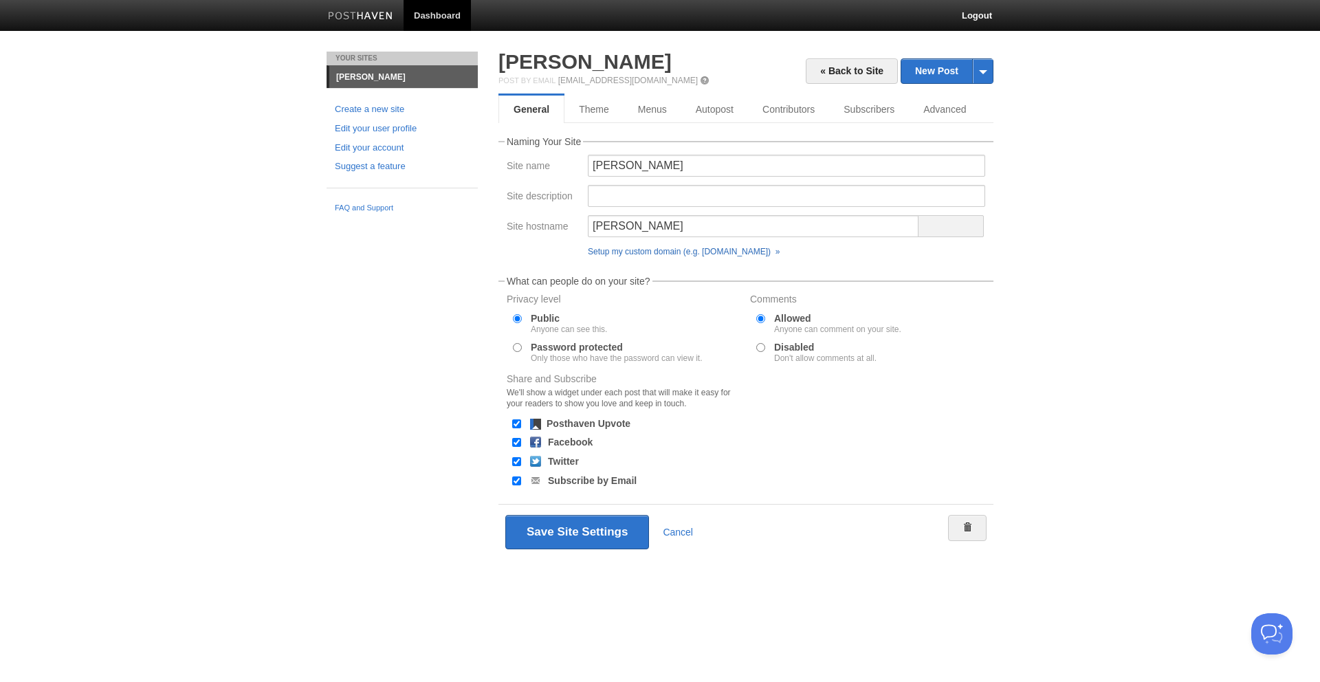
click at [686, 253] on link "Setup my custom domain (e.g. [DOMAIN_NAME]) »" at bounding box center [684, 252] width 192 height 10
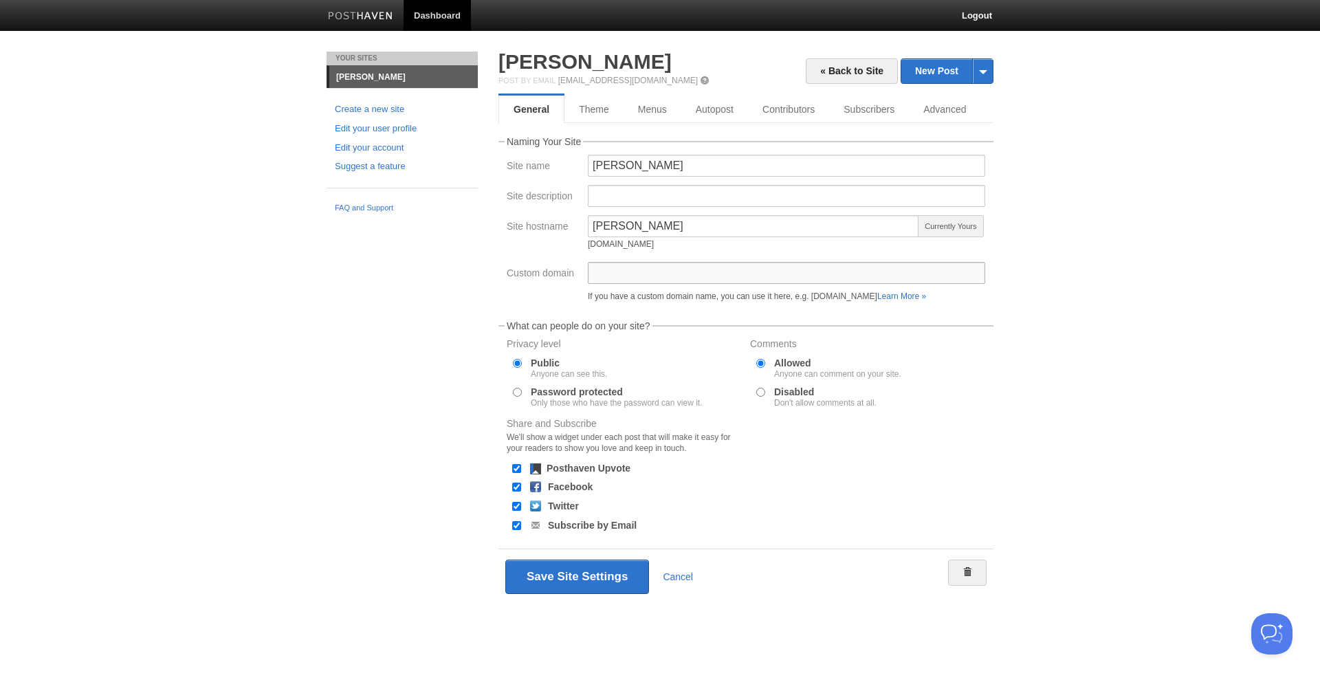
click at [904, 273] on input "Custom domain" at bounding box center [786, 273] width 397 height 22
type input "[DOMAIN_NAME]"
click at [1102, 373] on body "Dashboard Logout Updated site: [PERSON_NAME] × Your Sites [PERSON_NAME] Create …" at bounding box center [660, 322] width 1320 height 645
click at [926, 298] on link "Learn More »" at bounding box center [901, 297] width 49 height 10
click at [594, 575] on button "Save Site Settings" at bounding box center [577, 577] width 144 height 34
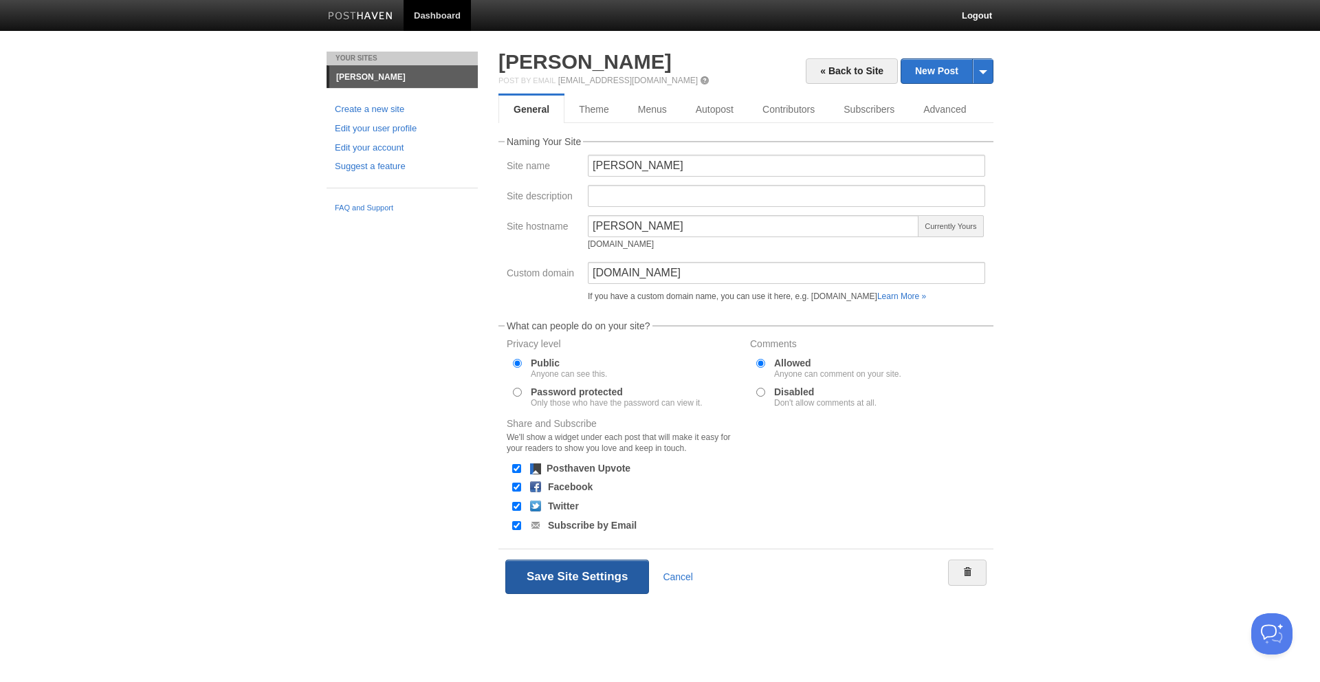
click at [594, 575] on button "Save Site Settings" at bounding box center [577, 577] width 144 height 34
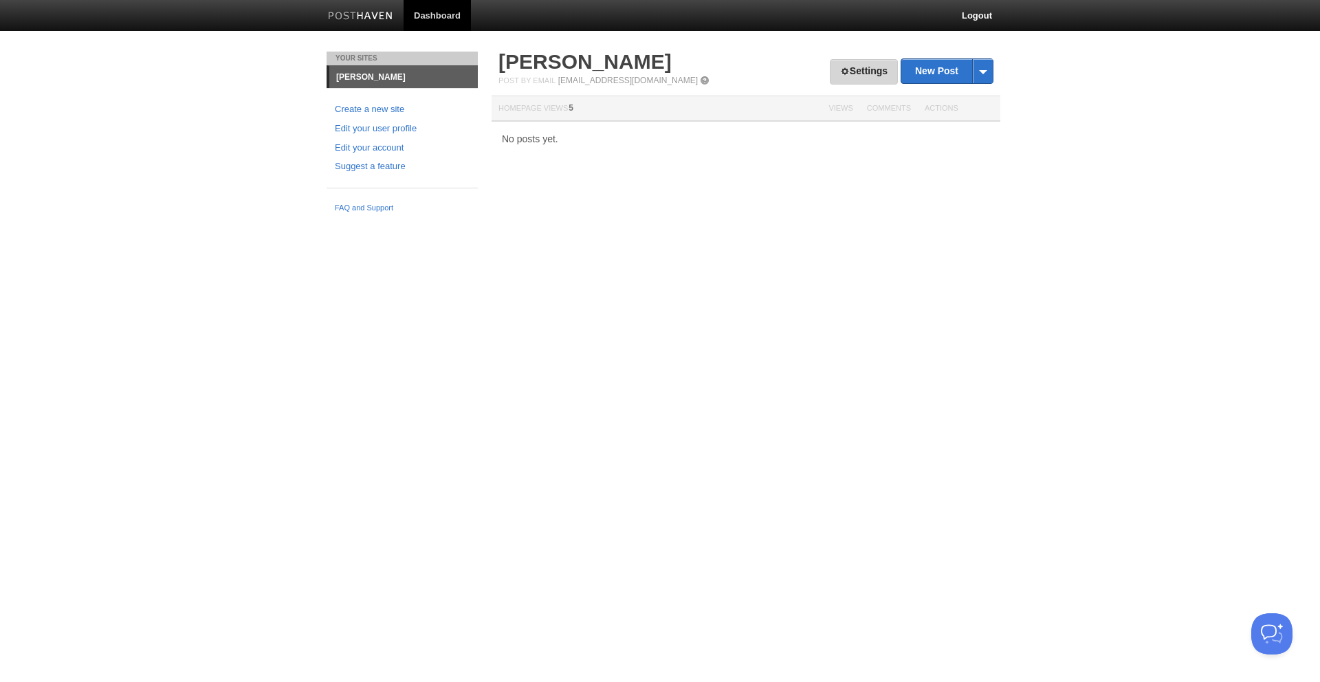
click at [840, 68] on span at bounding box center [845, 72] width 10 height 10
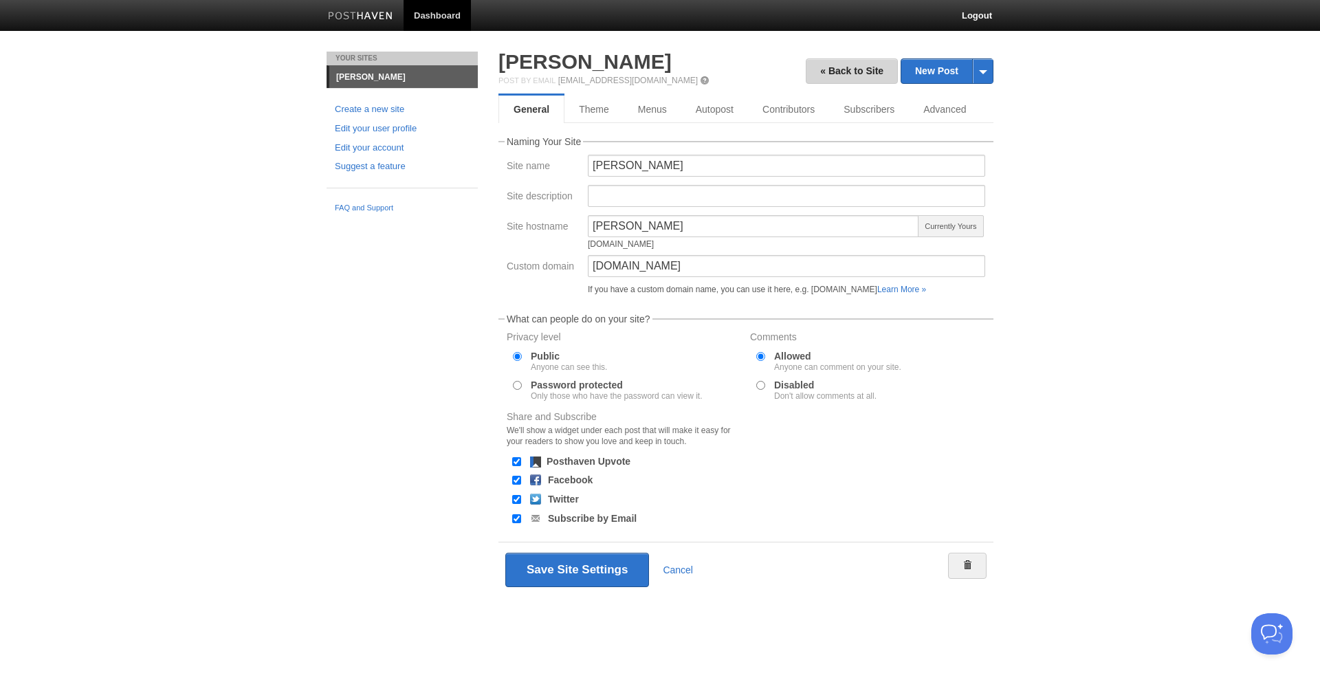
click at [855, 75] on link "« Back to Site" at bounding box center [852, 70] width 92 height 25
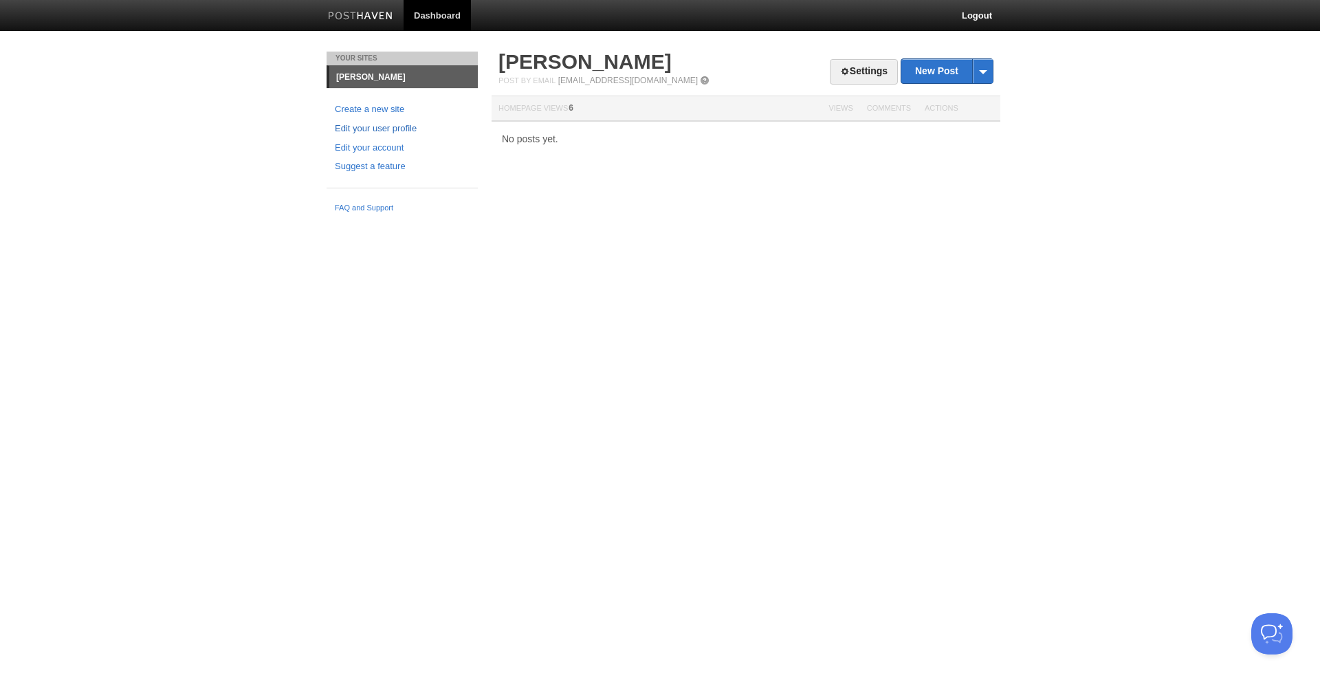
click at [391, 130] on link "Edit your user profile" at bounding box center [402, 129] width 135 height 14
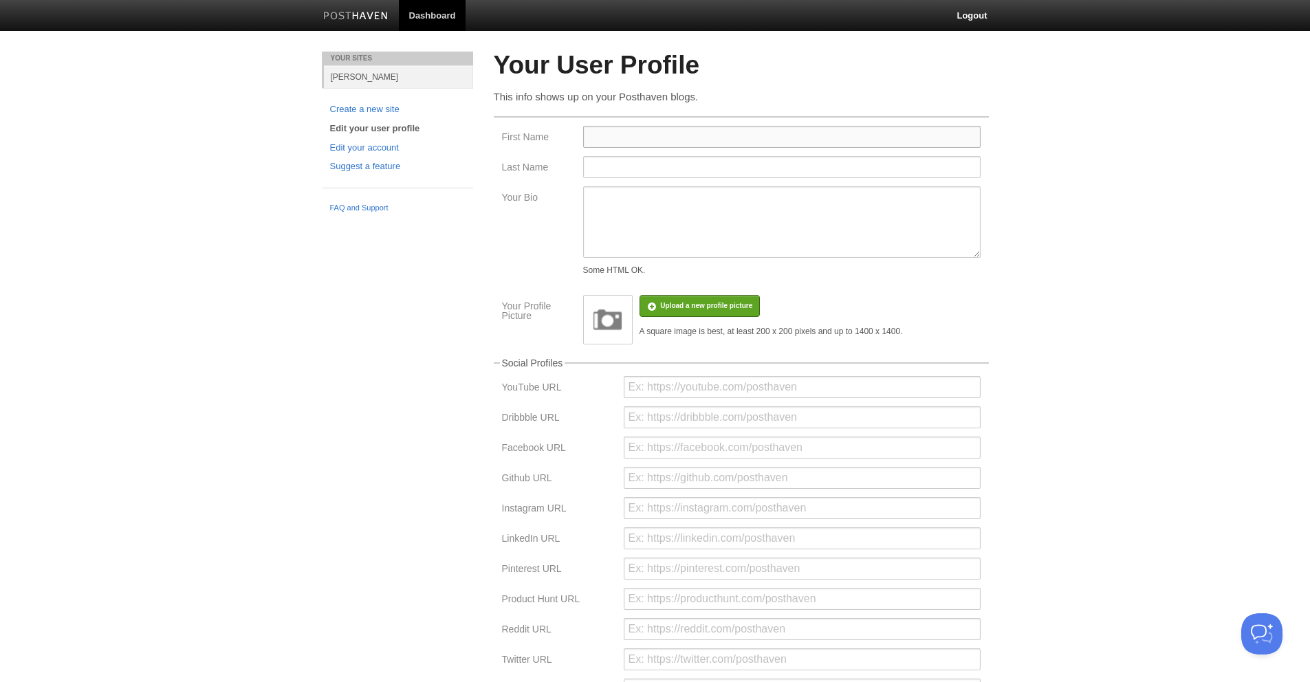
click at [719, 137] on input "First Name" at bounding box center [781, 137] width 397 height 22
type input "[PERSON_NAME]"
type input "Koh"
click at [685, 203] on textarea "Your Bio" at bounding box center [781, 222] width 397 height 72
click at [786, 230] on textarea "Founder of BodygramT" at bounding box center [781, 222] width 397 height 72
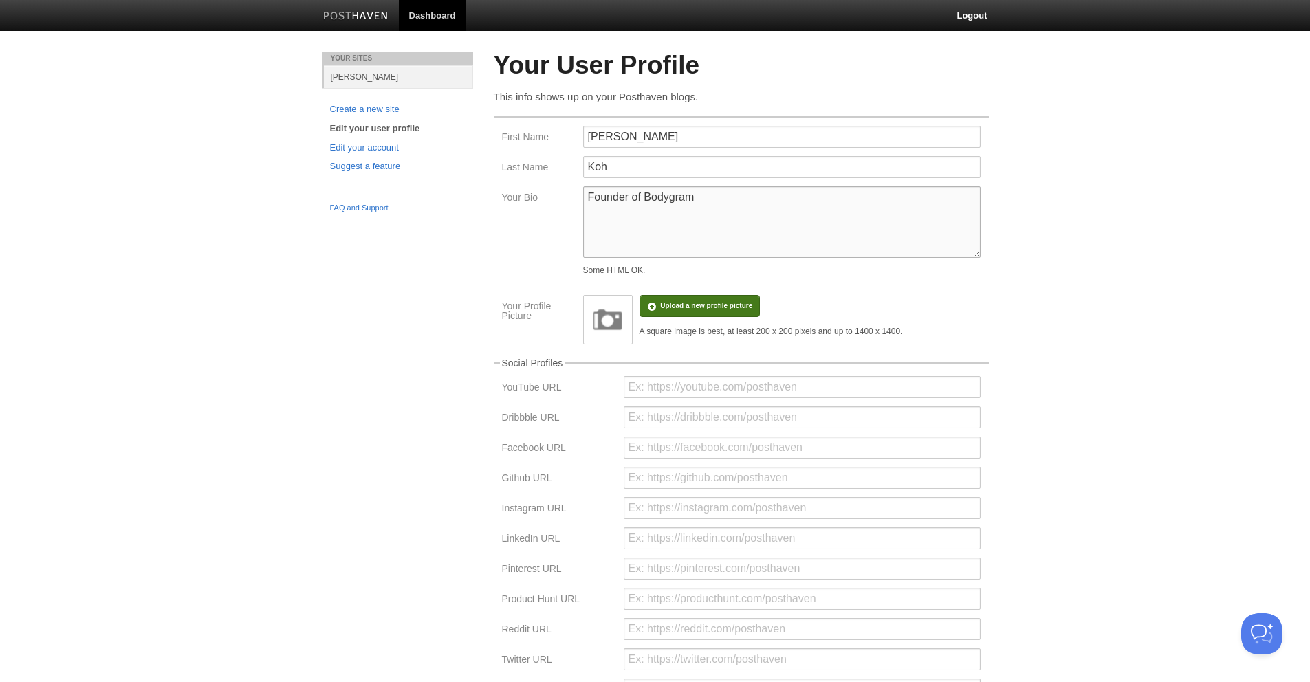
type textarea "Founder of Bodygram"
click at [716, 308] on input "file" at bounding box center [292, 313] width 1041 height 70
click at [814, 309] on span "Remove profile picture" at bounding box center [825, 306] width 74 height 8
click at [385, 145] on link "Edit your account" at bounding box center [397, 148] width 135 height 14
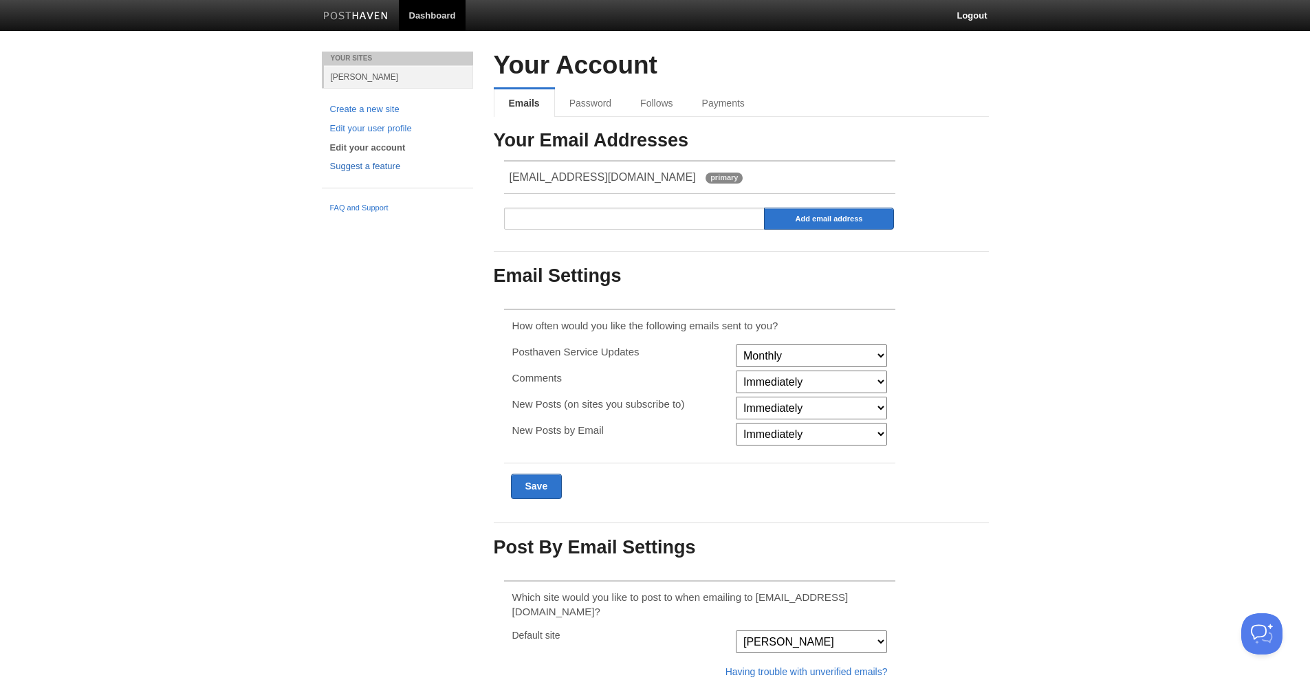
click at [378, 168] on link "Suggest a feature" at bounding box center [397, 167] width 135 height 14
click at [358, 76] on link "[PERSON_NAME]" at bounding box center [398, 76] width 149 height 23
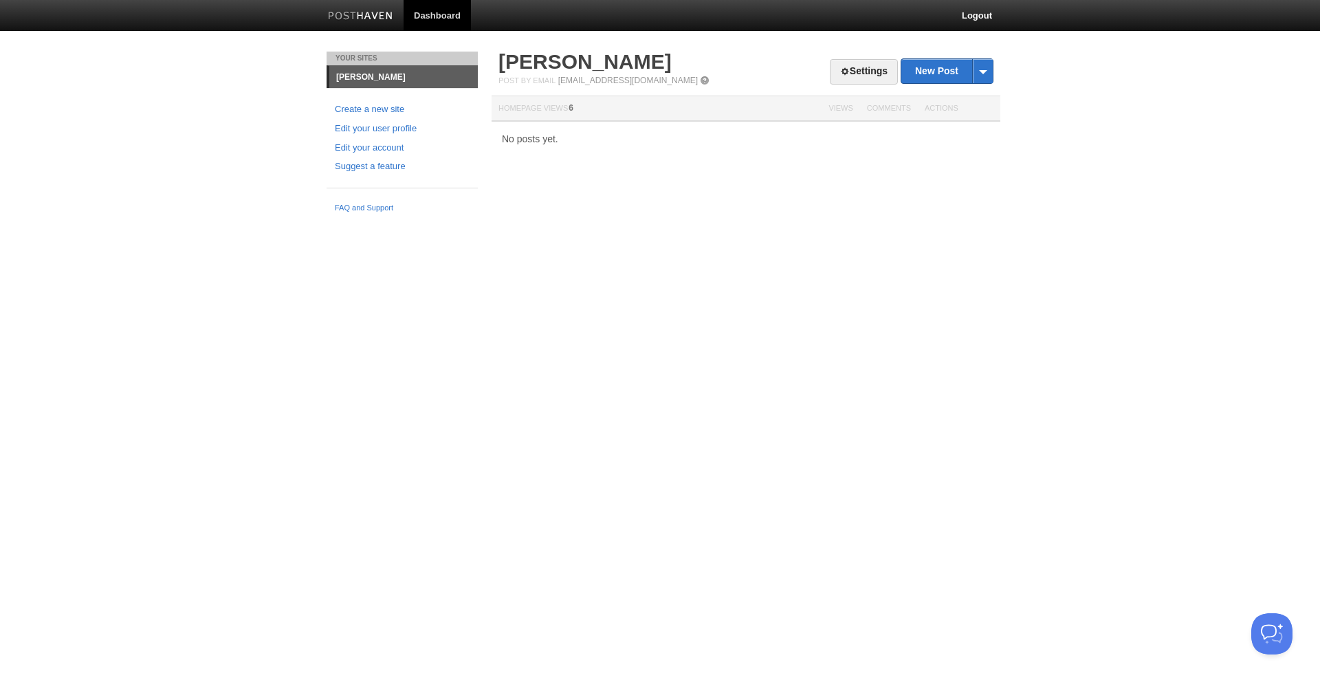
click at [994, 77] on div "Settings New Post by Web by Email [PERSON_NAME] Post by Email [EMAIL_ADDRESS][D…" at bounding box center [746, 112] width 516 height 120
click at [986, 76] on span at bounding box center [982, 71] width 21 height 24
click at [951, 87] on link "by Web" at bounding box center [947, 93] width 91 height 21
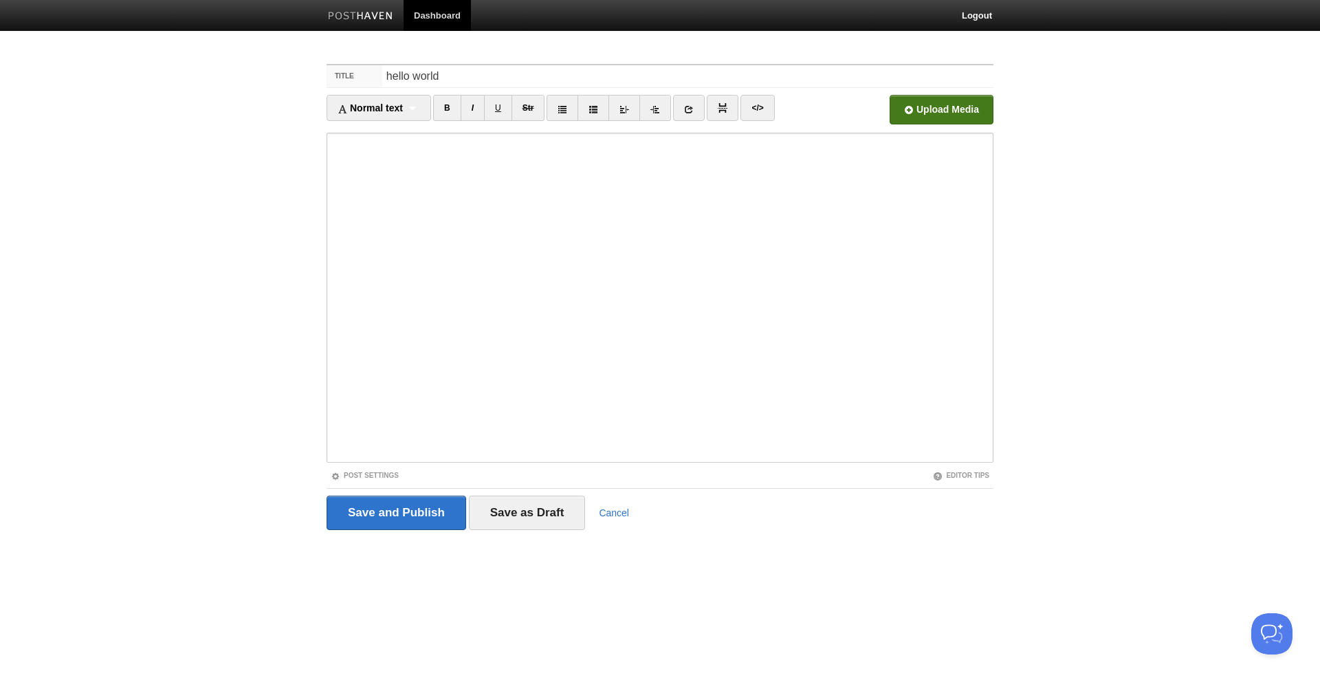
click at [979, 115] on input "file" at bounding box center [526, 113] width 1041 height 70
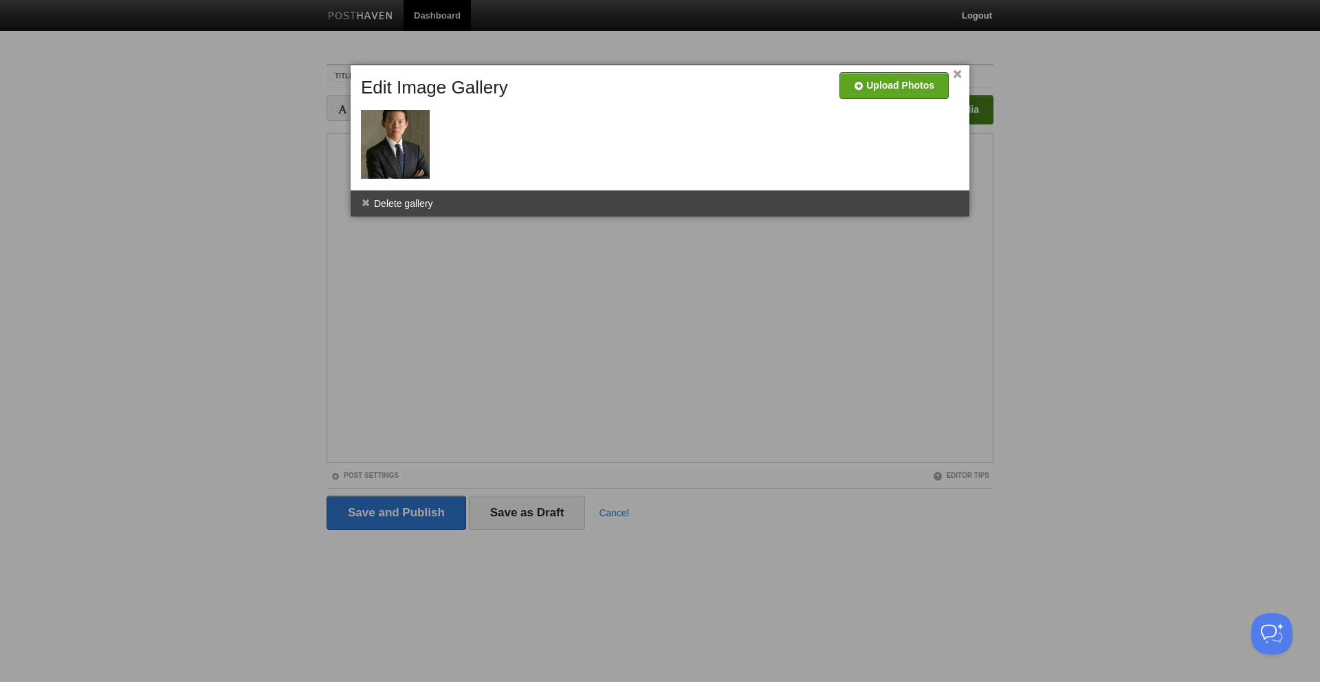
click at [430, 113] on div at bounding box center [663, 131] width 612 height 110
click at [427, 116] on span at bounding box center [429, 112] width 10 height 10
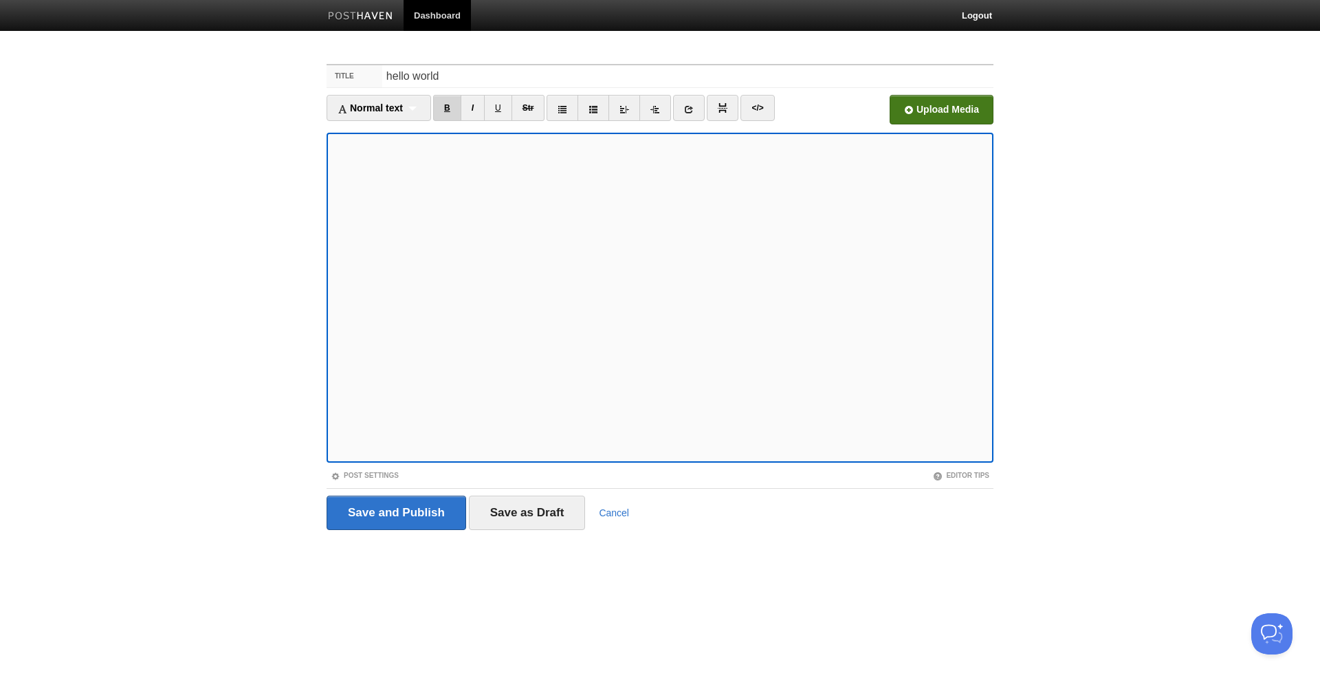
click at [452, 109] on link "B" at bounding box center [447, 108] width 28 height 26
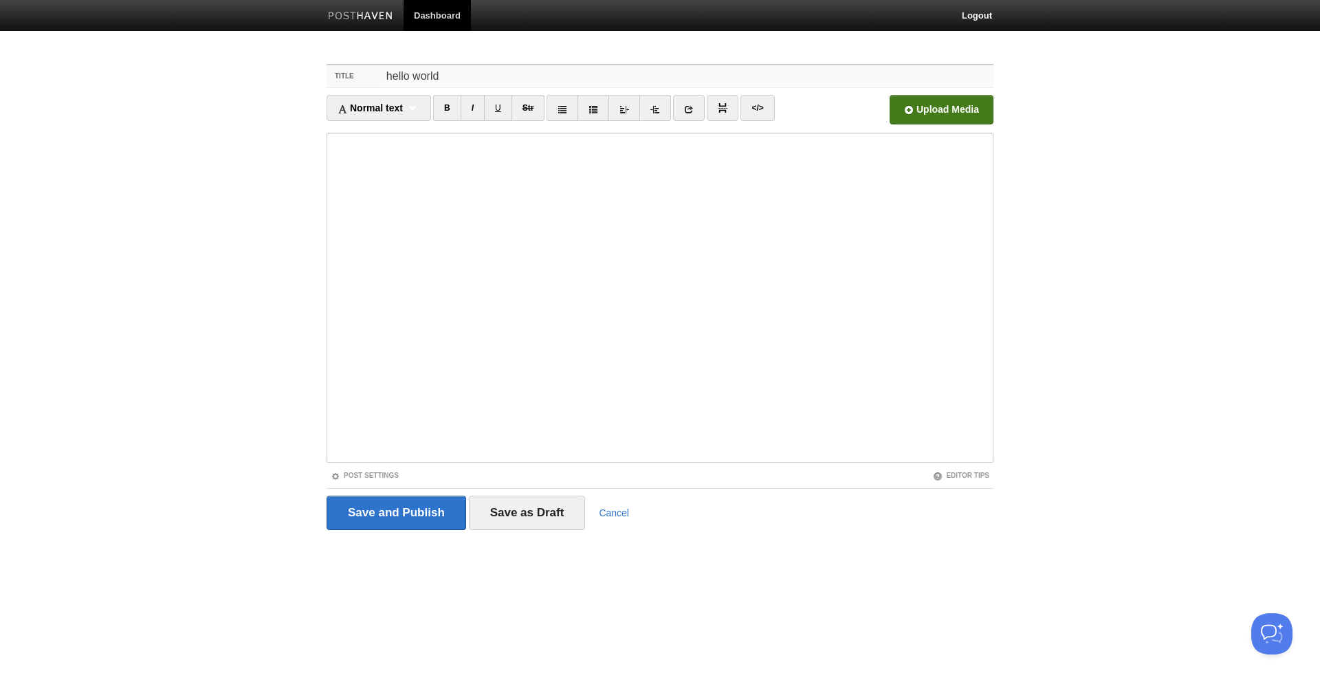
drag, startPoint x: 474, startPoint y: 72, endPoint x: 287, endPoint y: 70, distance: 187.7
click at [287, 70] on body "Dashboard Logout Updated site: [PERSON_NAME] × Updated site: [PERSON_NAME] × Up…" at bounding box center [660, 291] width 1320 height 582
paste input "The Hidden Value of Slowness in a Hyper-Fast W"
type input "The Hidden Value of Slowness in a Hyper-Fast World"
click at [384, 133] on iframe at bounding box center [660, 298] width 667 height 330
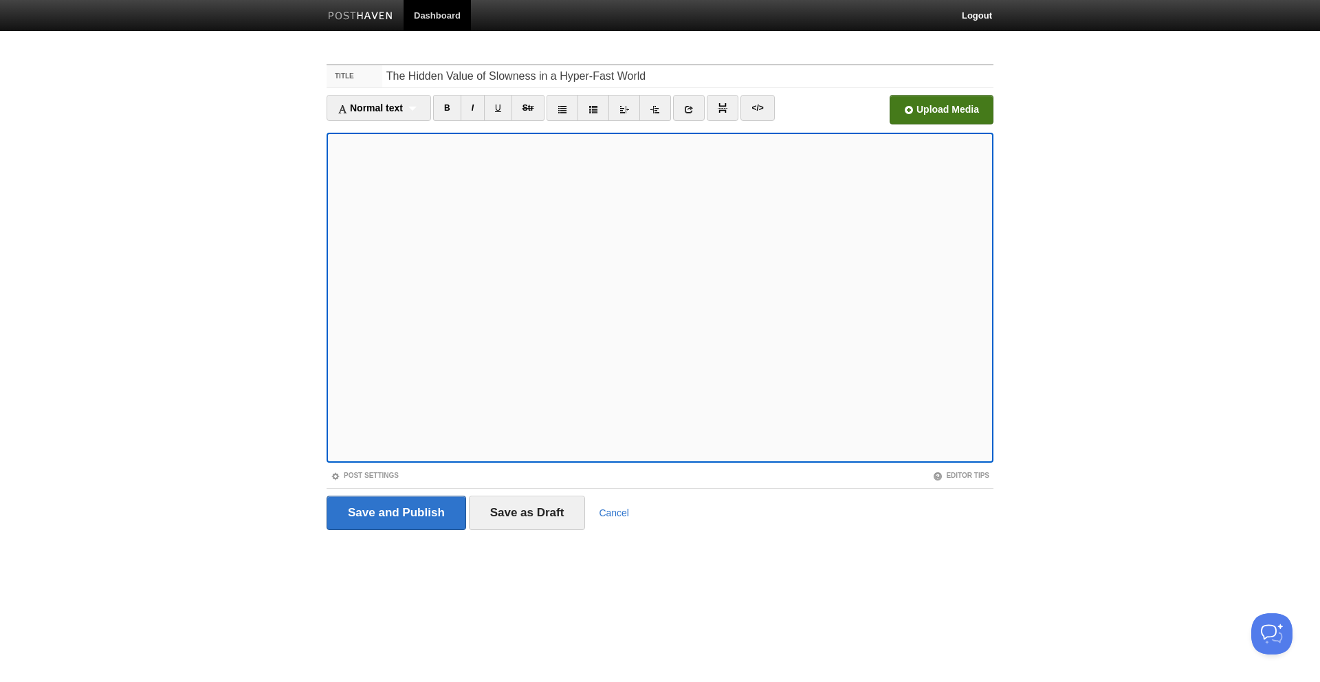
click at [923, 127] on div "Upload Media" at bounding box center [910, 114] width 167 height 38
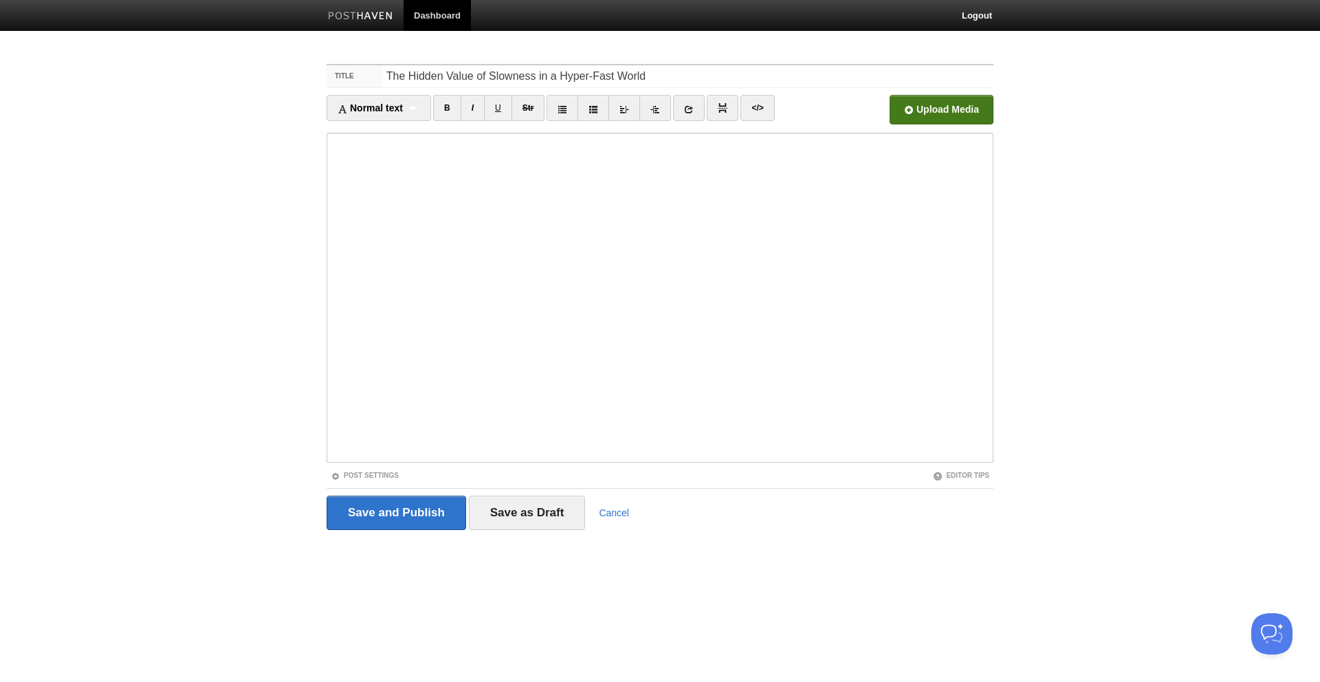
click at [924, 116] on input "file" at bounding box center [526, 113] width 1041 height 70
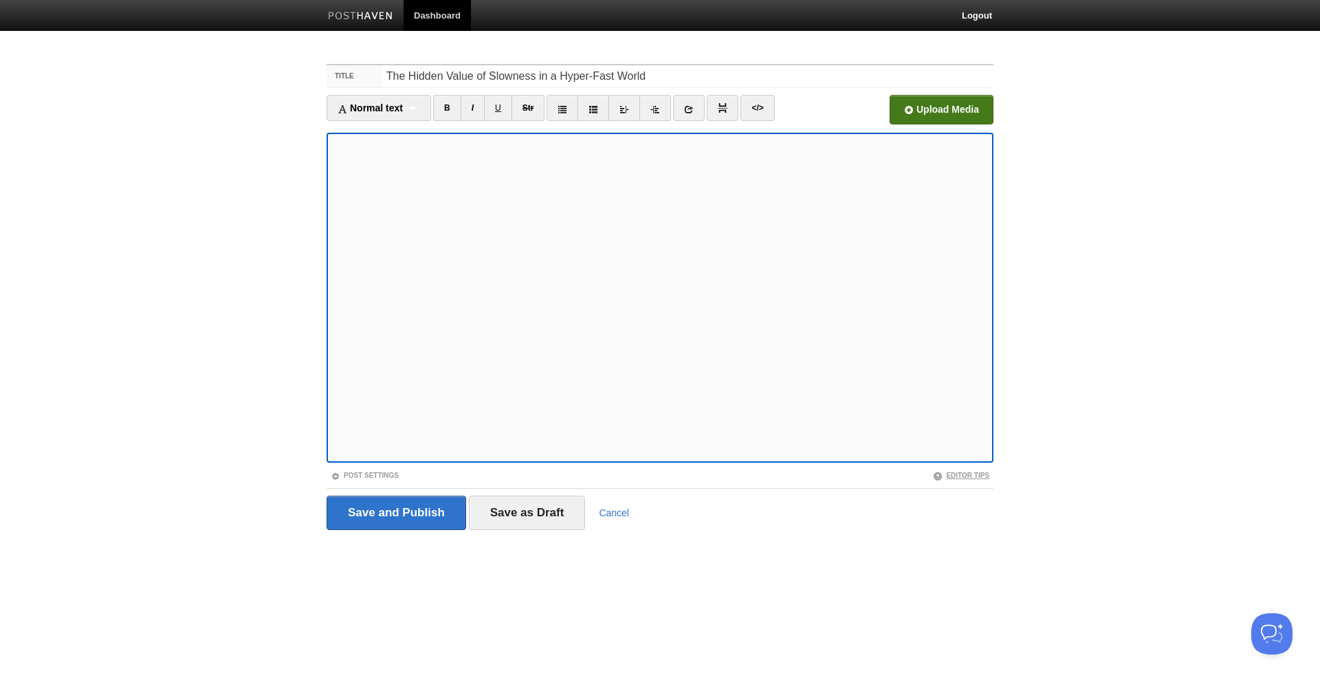
click at [955, 473] on link "Editor Tips" at bounding box center [961, 476] width 56 height 8
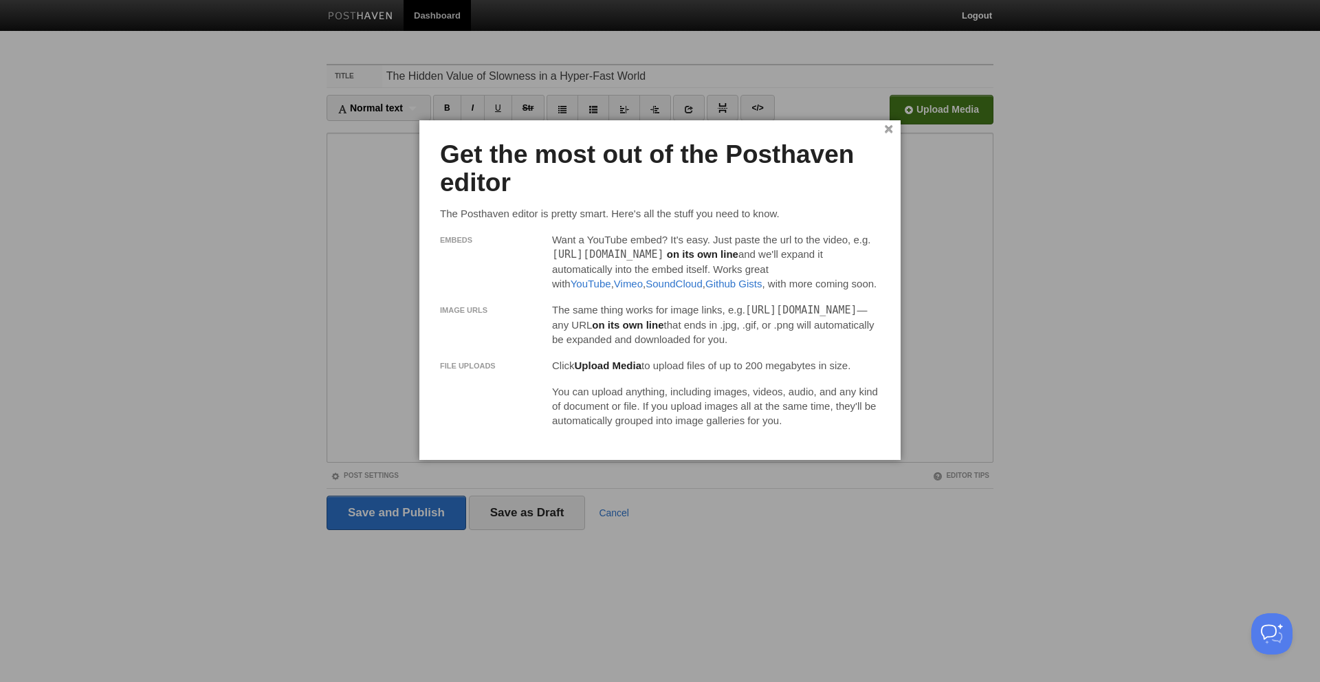
click at [886, 133] on link "×" at bounding box center [888, 130] width 9 height 8
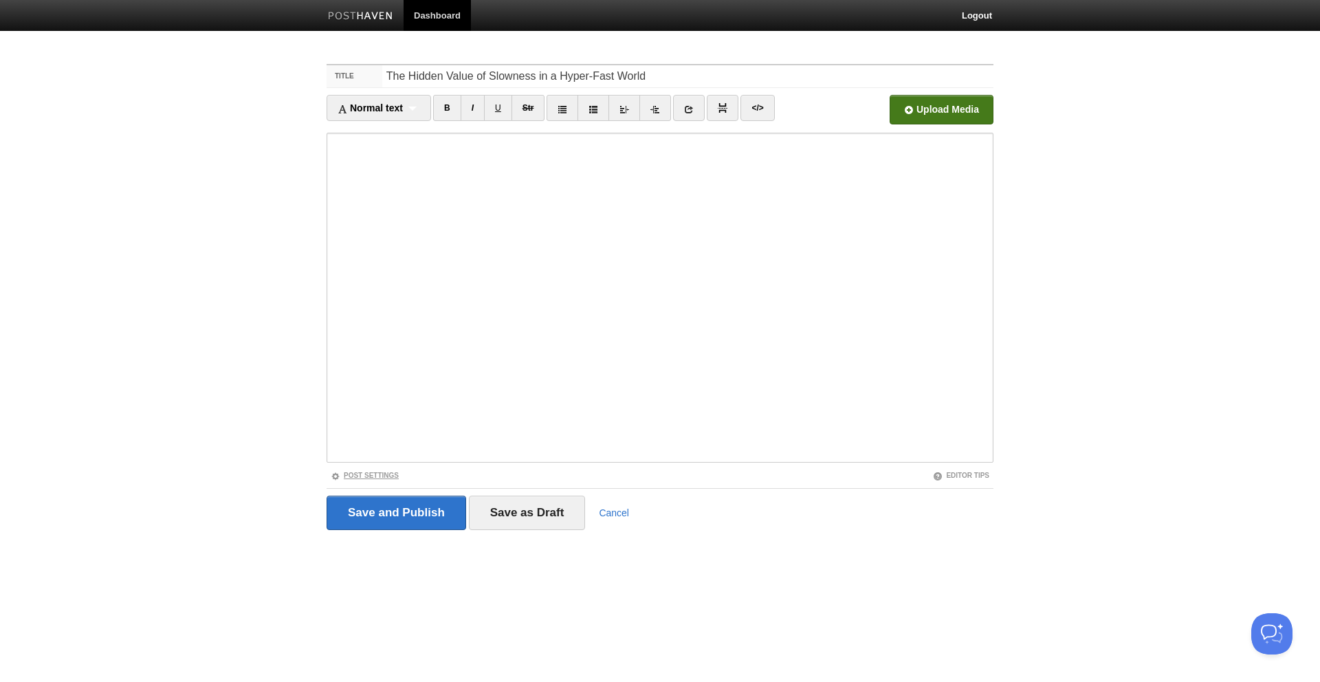
click at [389, 474] on link "Post Settings" at bounding box center [365, 476] width 68 height 8
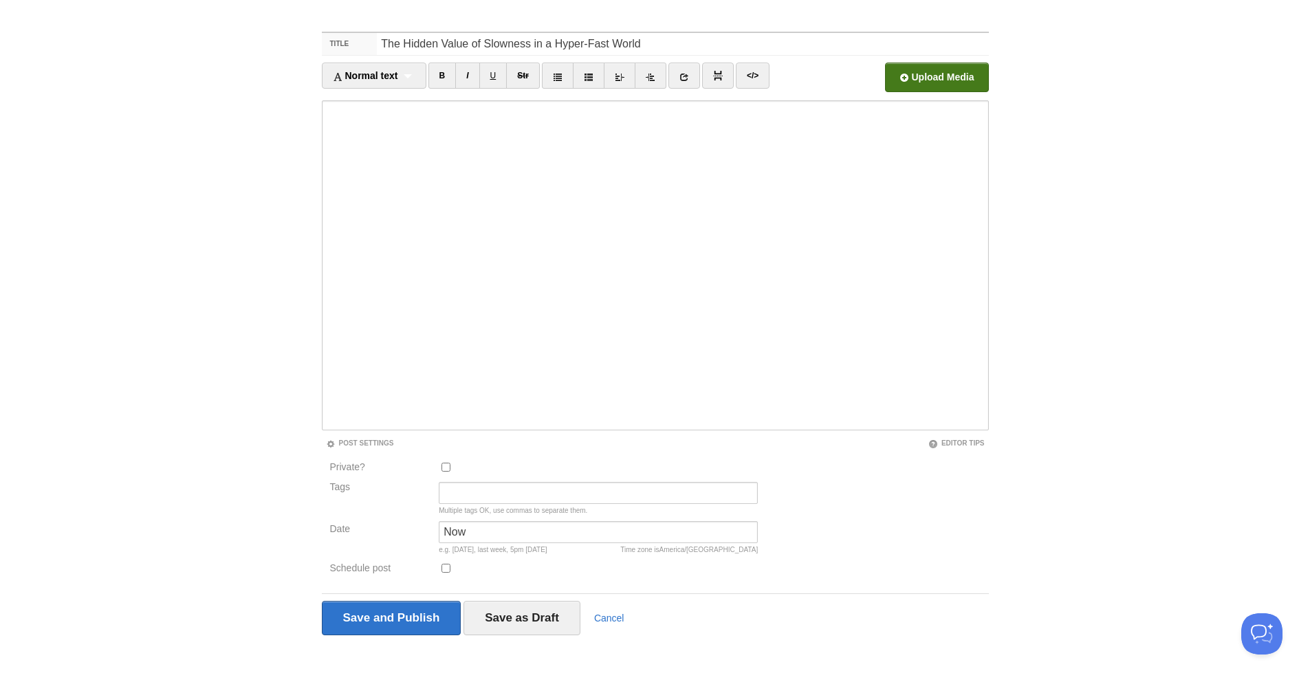
scroll to position [36, 0]
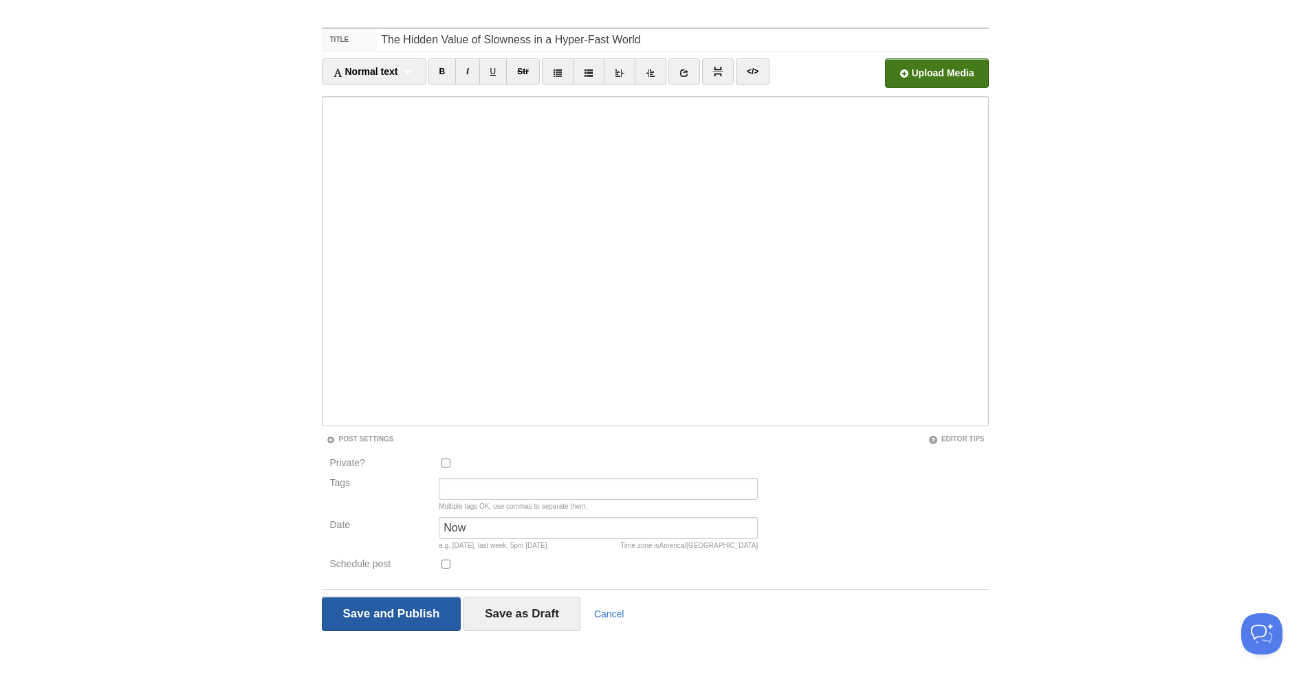
click at [401, 617] on input "Save and Publish" at bounding box center [392, 614] width 140 height 34
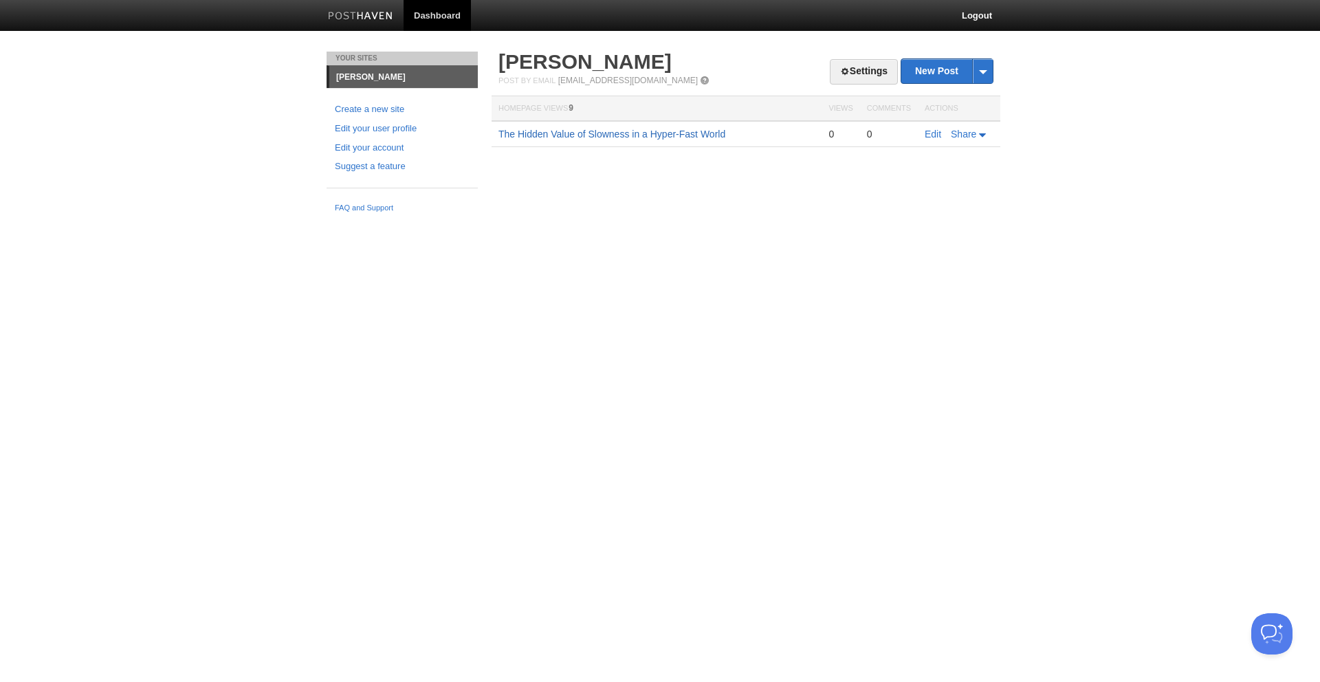
click at [689, 133] on link "The Hidden Value of Slowness in a Hyper-Fast World" at bounding box center [612, 134] width 227 height 11
click at [841, 67] on span at bounding box center [845, 72] width 10 height 10
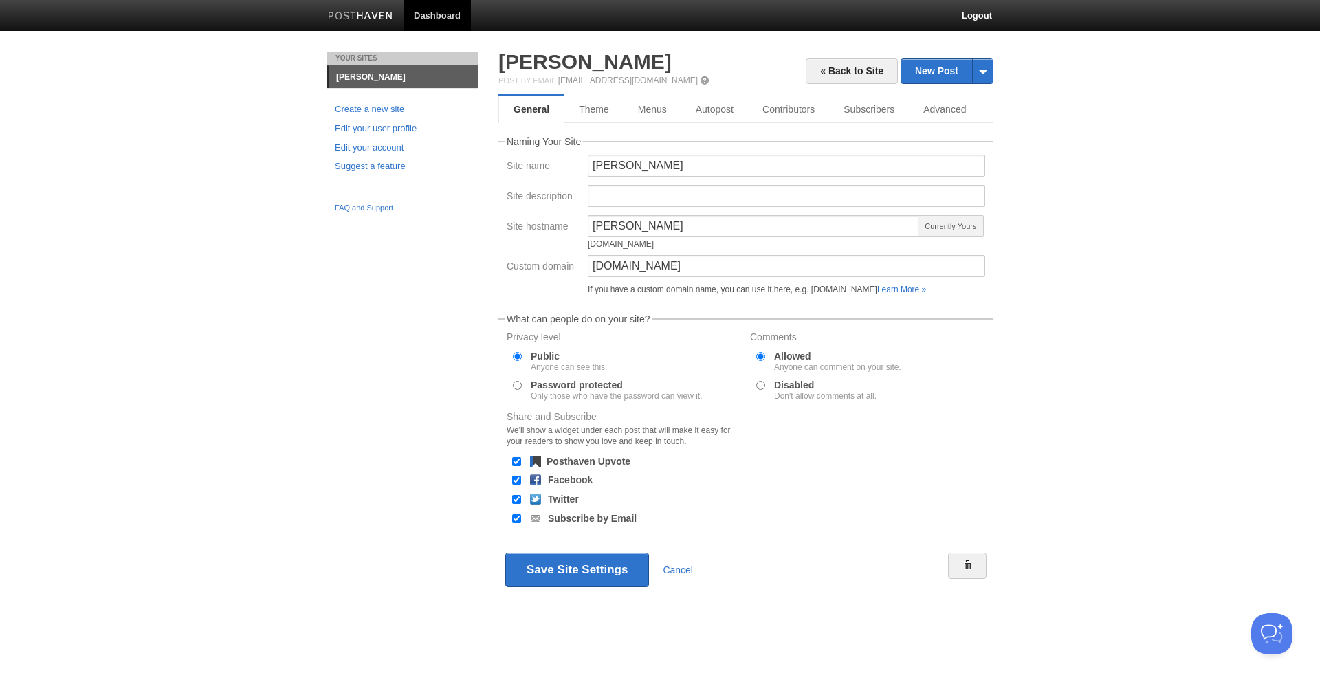
drag, startPoint x: 743, startPoint y: 241, endPoint x: 576, endPoint y: 245, distance: 167.1
click at [576, 245] on div "Site hostname [PERSON_NAME][DOMAIN_NAME] Currently Yours" at bounding box center [746, 235] width 487 height 40
copy div "[DOMAIN_NAME]"
click at [648, 111] on link "Menus" at bounding box center [653, 110] width 59 height 28
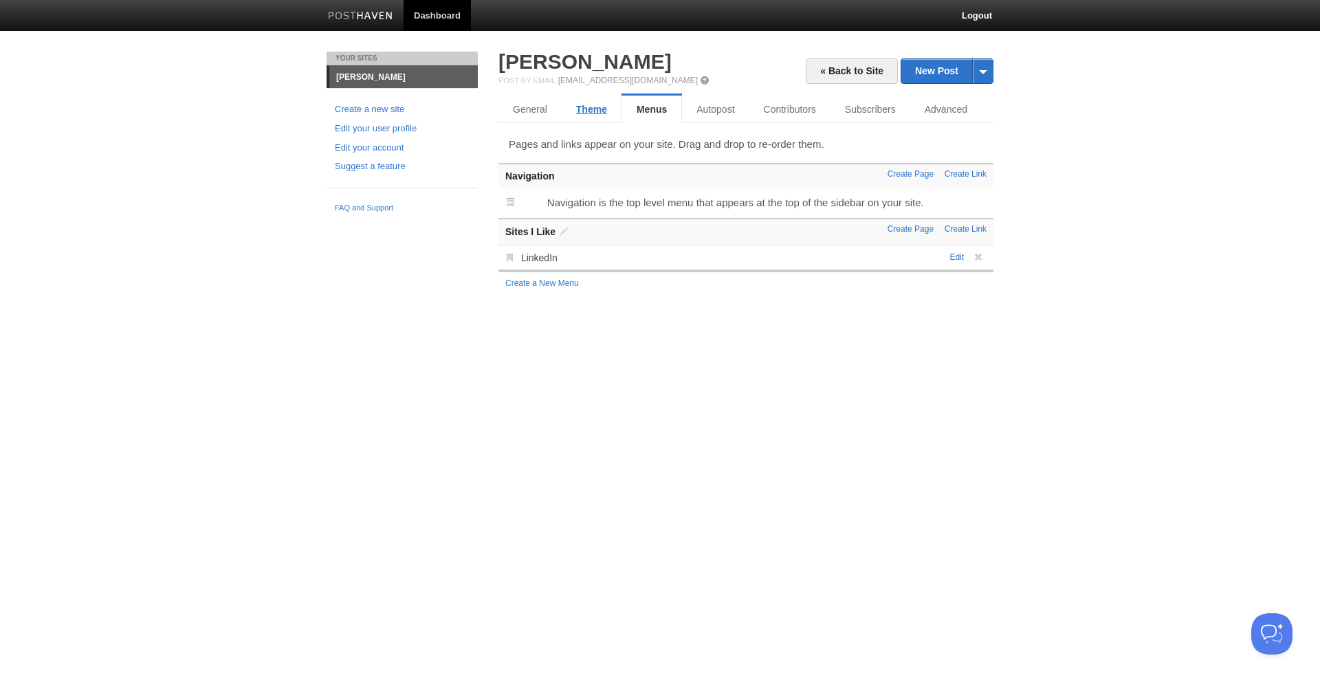
click at [599, 111] on link "Theme" at bounding box center [592, 110] width 60 height 28
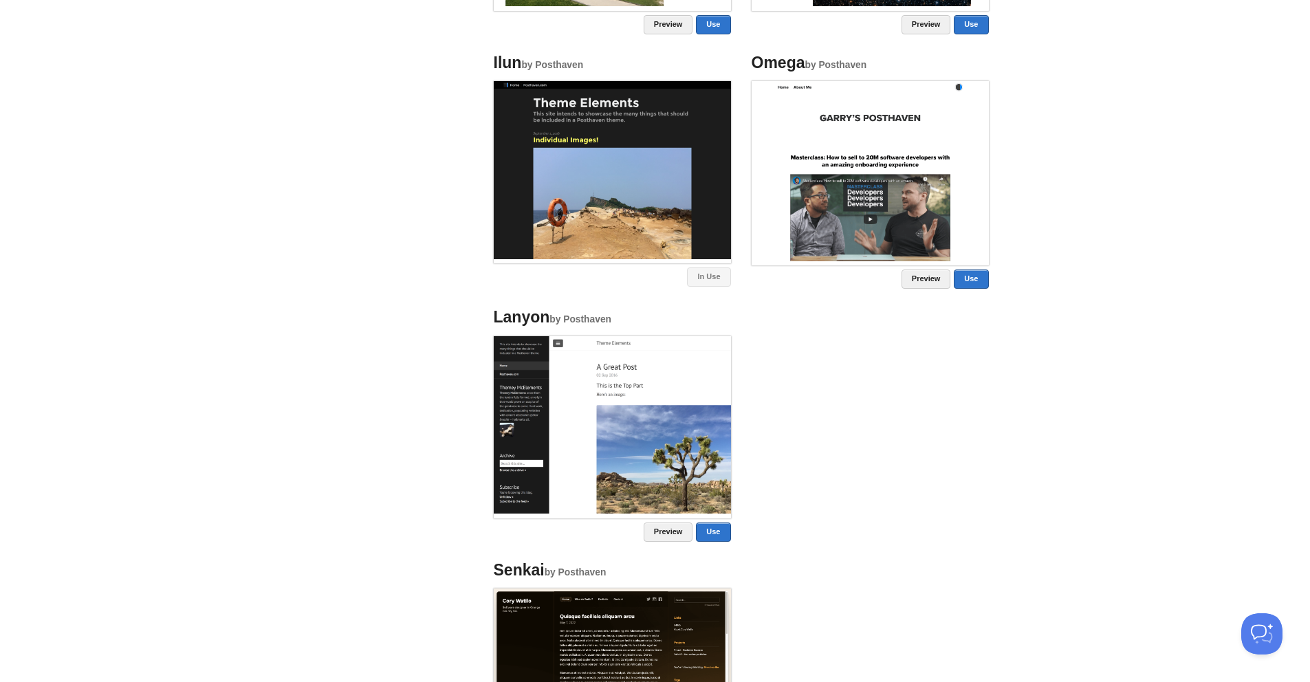
scroll to position [956, 0]
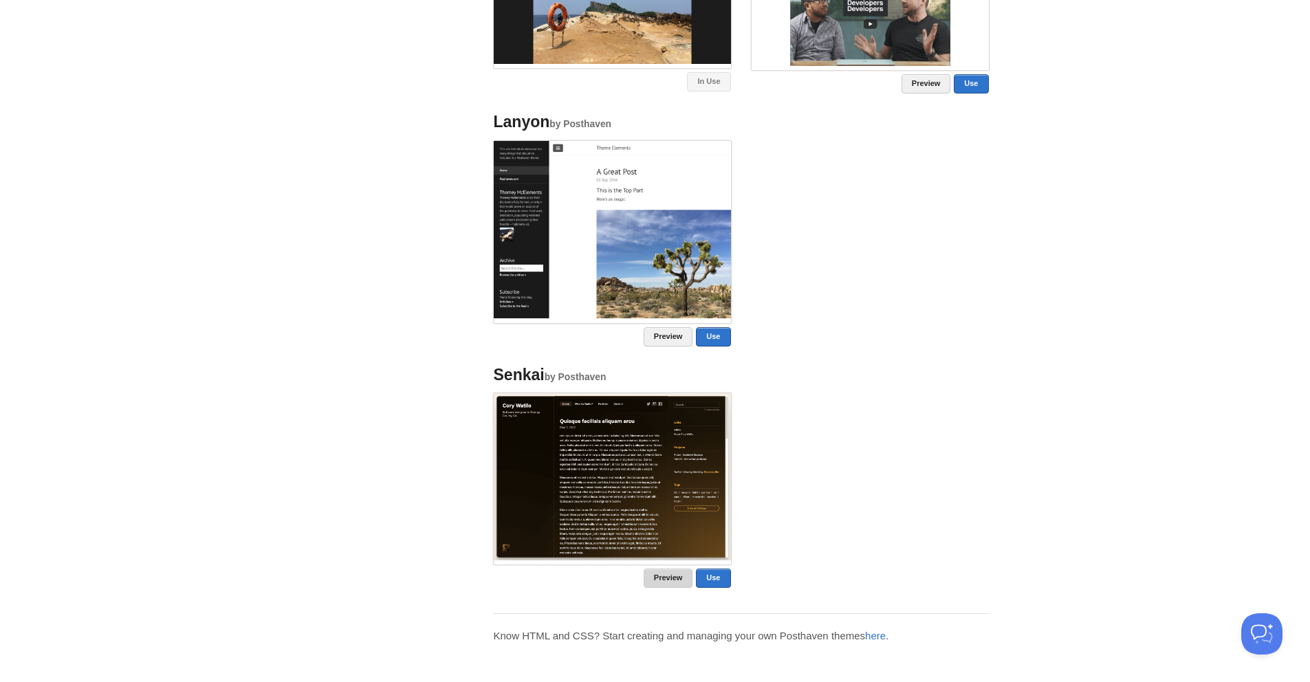
click at [662, 572] on link "Preview" at bounding box center [669, 578] width 50 height 19
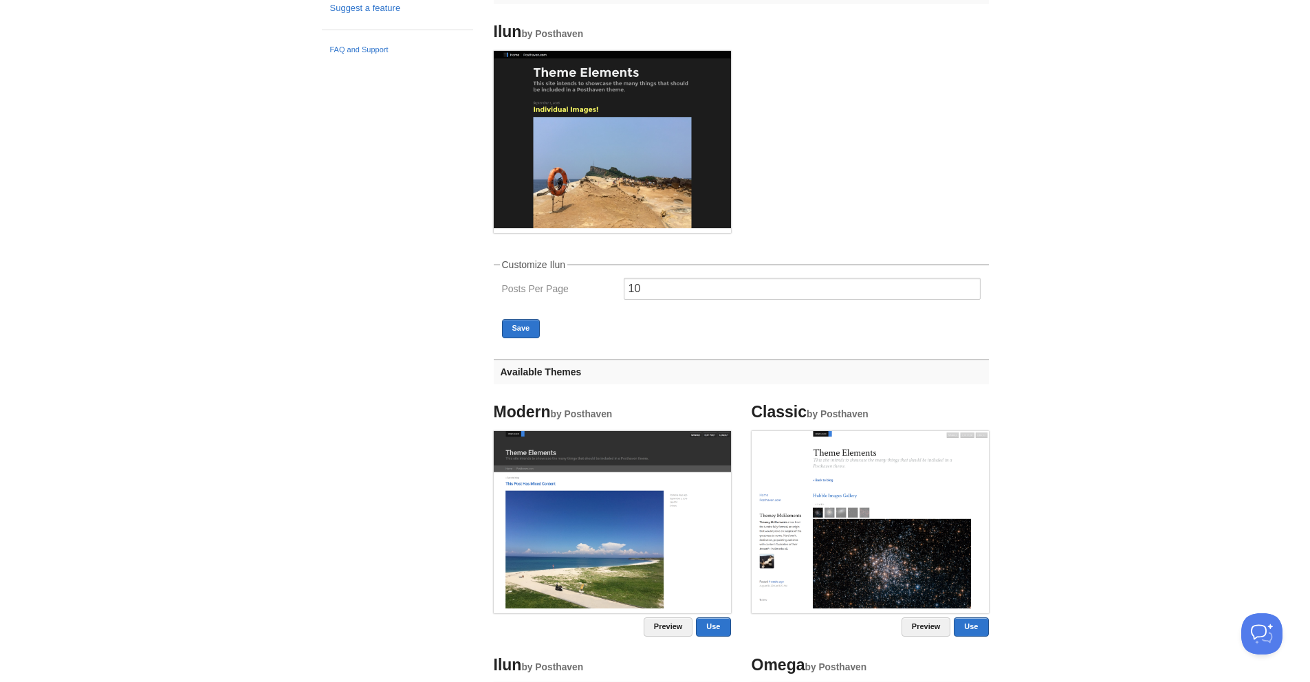
scroll to position [8, 0]
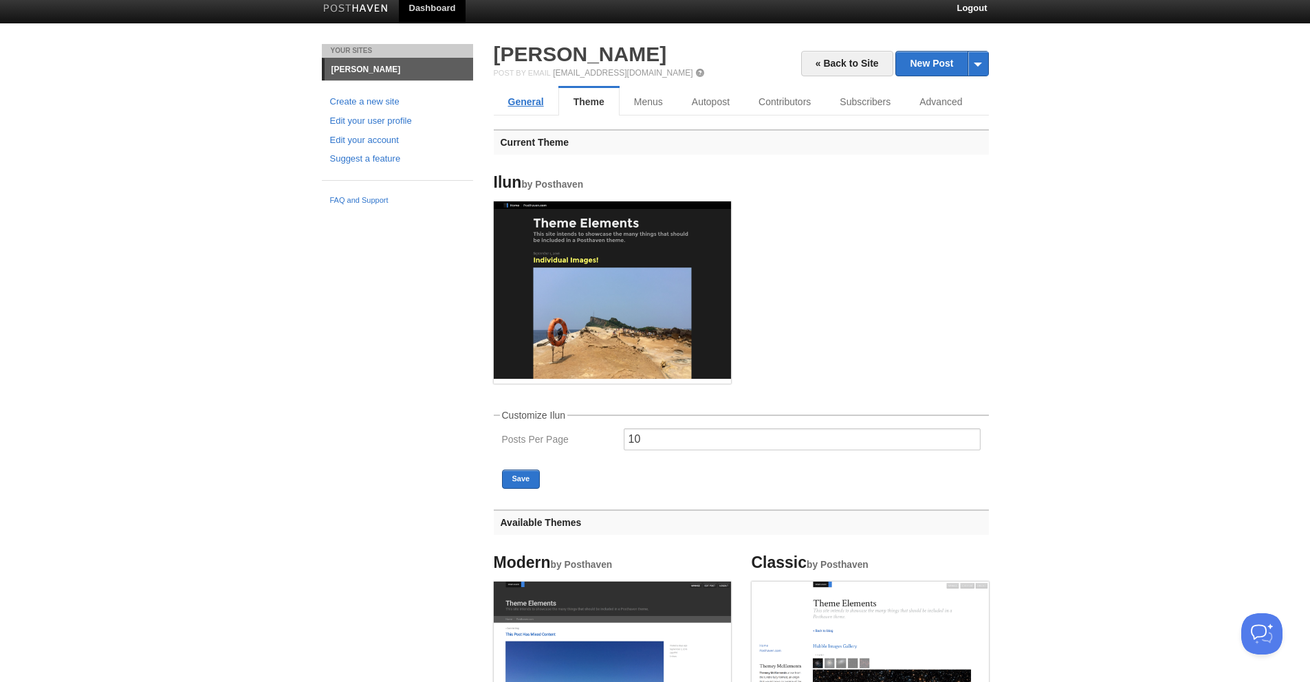
click at [541, 103] on link "General" at bounding box center [526, 102] width 65 height 28
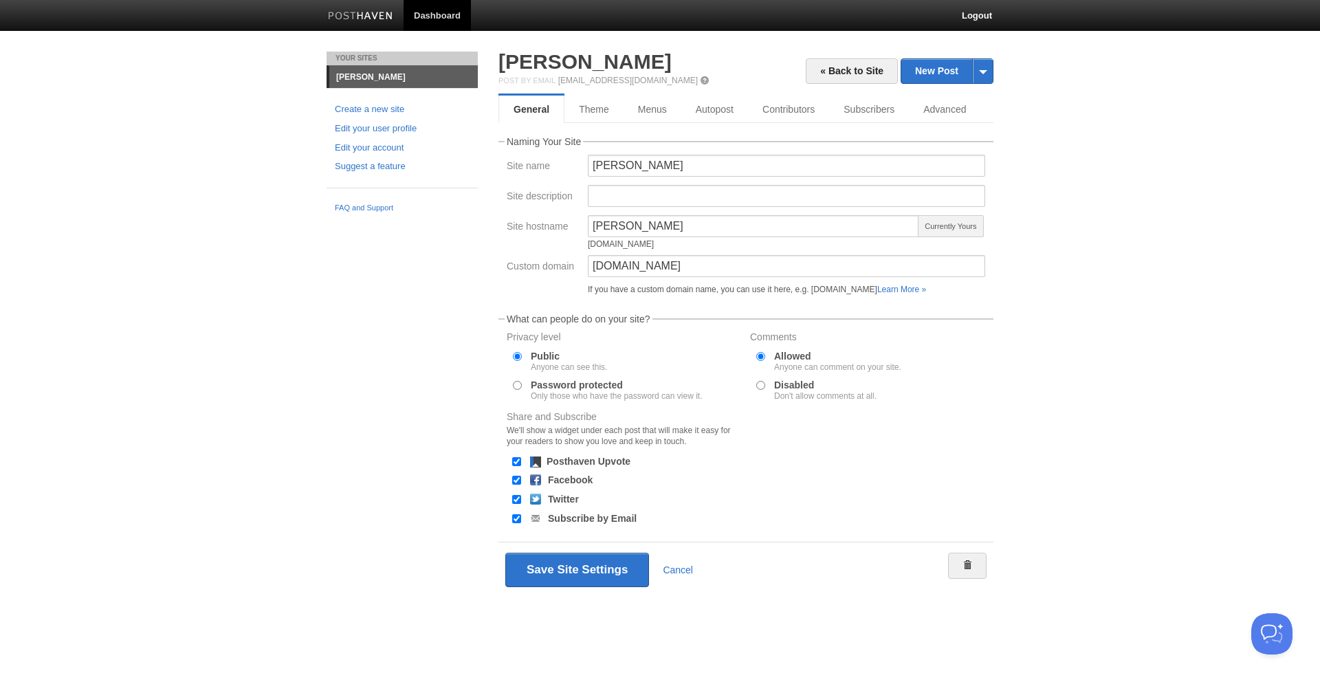
click at [352, 73] on link "[PERSON_NAME]" at bounding box center [403, 77] width 149 height 22
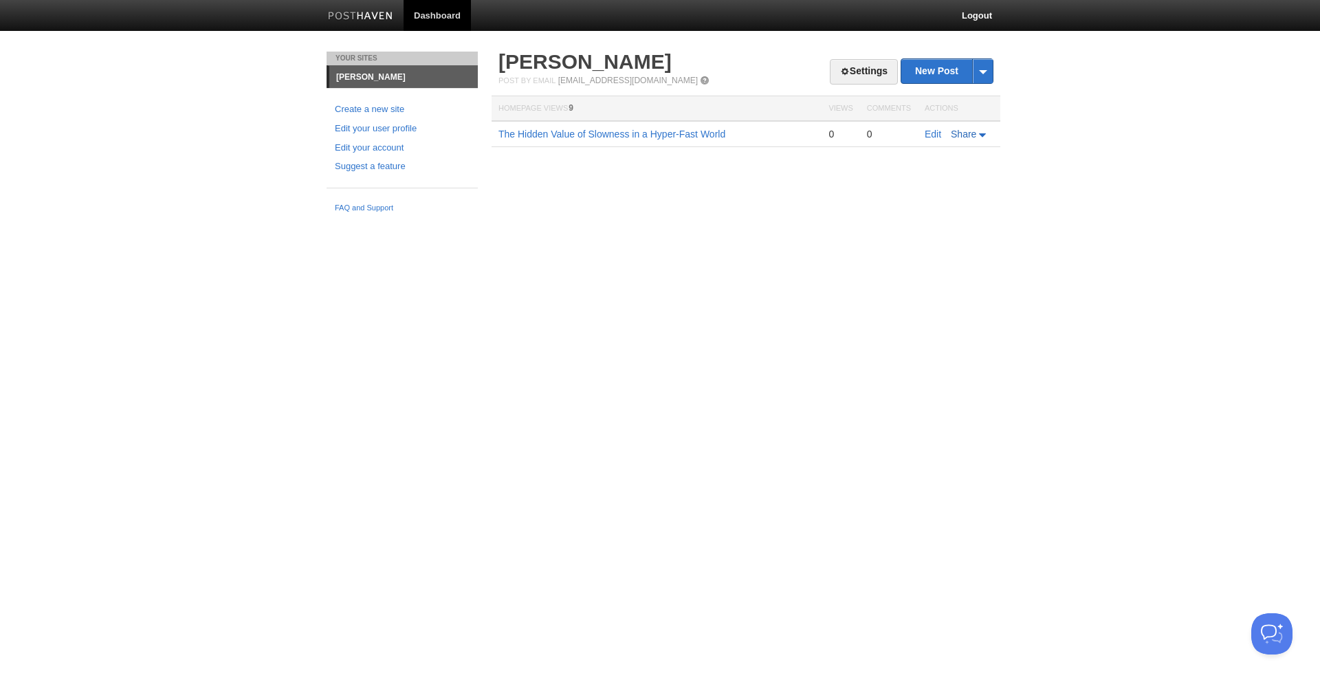
click at [963, 133] on span "Share" at bounding box center [963, 134] width 25 height 11
click at [1053, 219] on html "Dashboard Logout Updated site: [PERSON_NAME] × Updated site: [PERSON_NAME] × Up…" at bounding box center [660, 109] width 1320 height 219
